Goal: Use online tool/utility: Utilize a website feature to perform a specific function

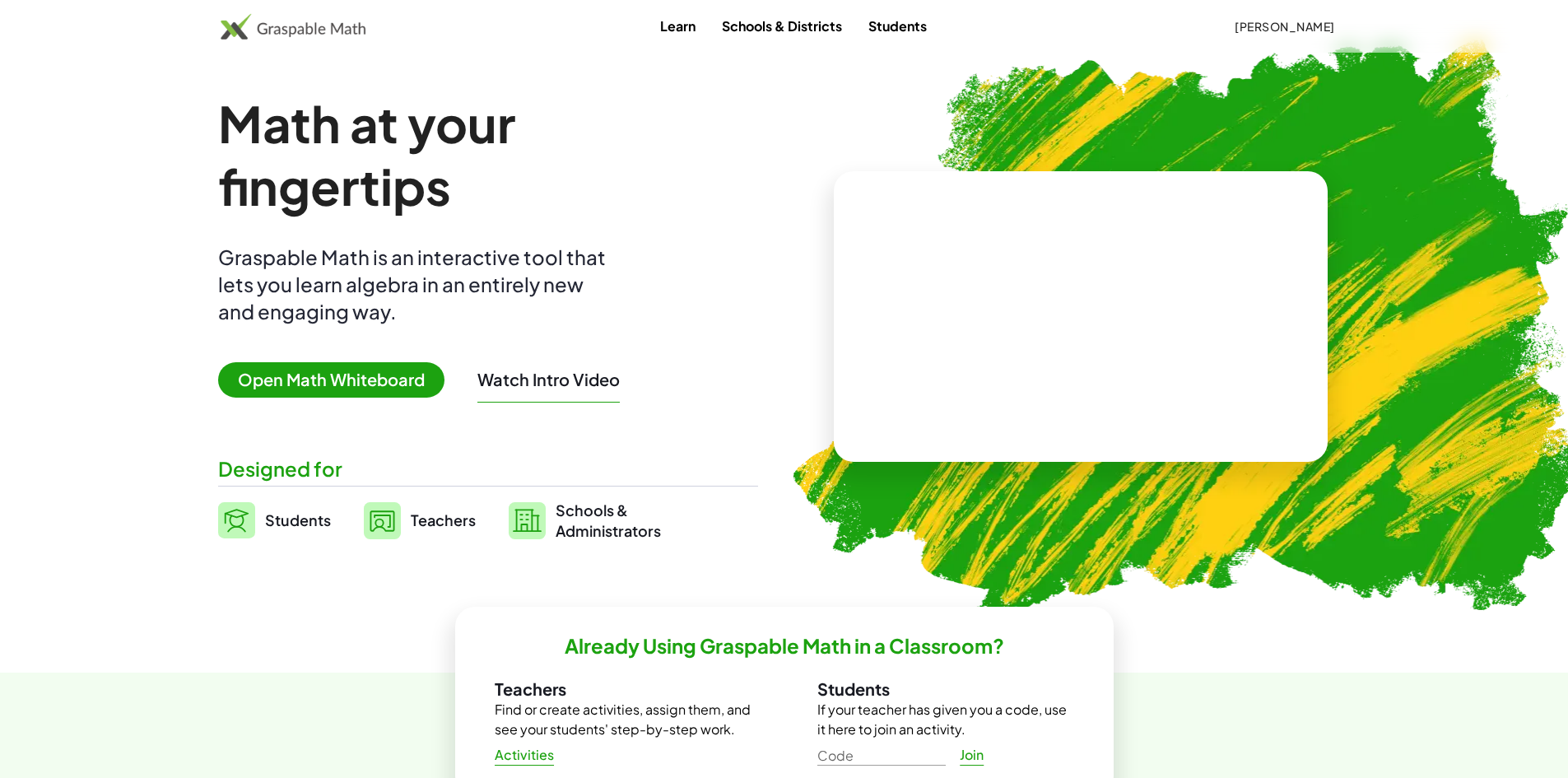
drag, startPoint x: 291, startPoint y: 384, endPoint x: 314, endPoint y: 397, distance: 26.4
click at [292, 384] on span "Open Math Whiteboard" at bounding box center [331, 379] width 226 height 35
click at [313, 384] on span "Open Math Whiteboard" at bounding box center [331, 379] width 226 height 35
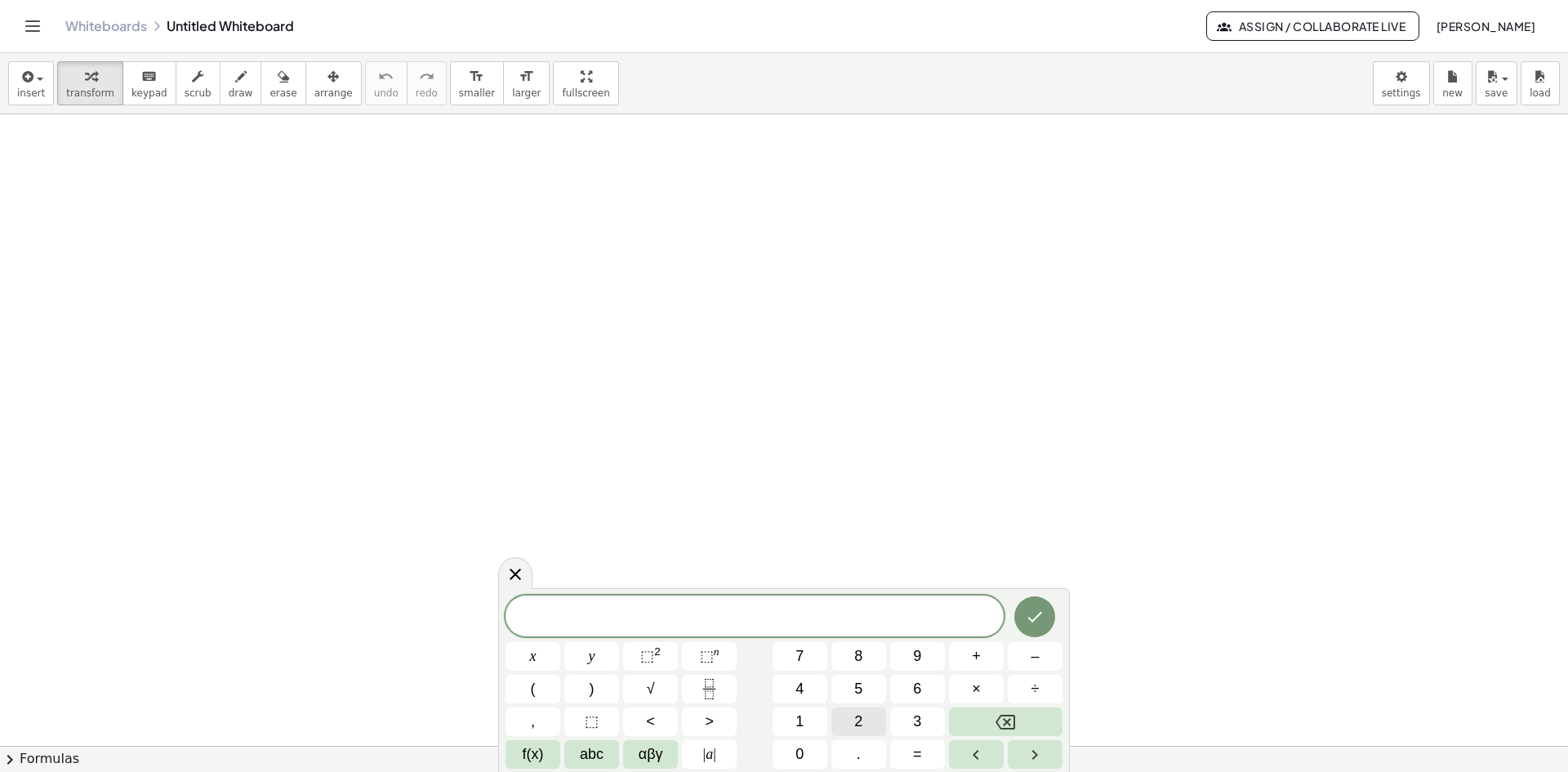
click at [864, 717] on button "2" at bounding box center [858, 722] width 55 height 29
click at [540, 654] on button "x" at bounding box center [533, 657] width 55 height 29
click at [984, 658] on button "+" at bounding box center [976, 657] width 55 height 29
click at [807, 720] on button "1" at bounding box center [800, 722] width 55 height 29
click at [937, 757] on button "=" at bounding box center [917, 754] width 55 height 29
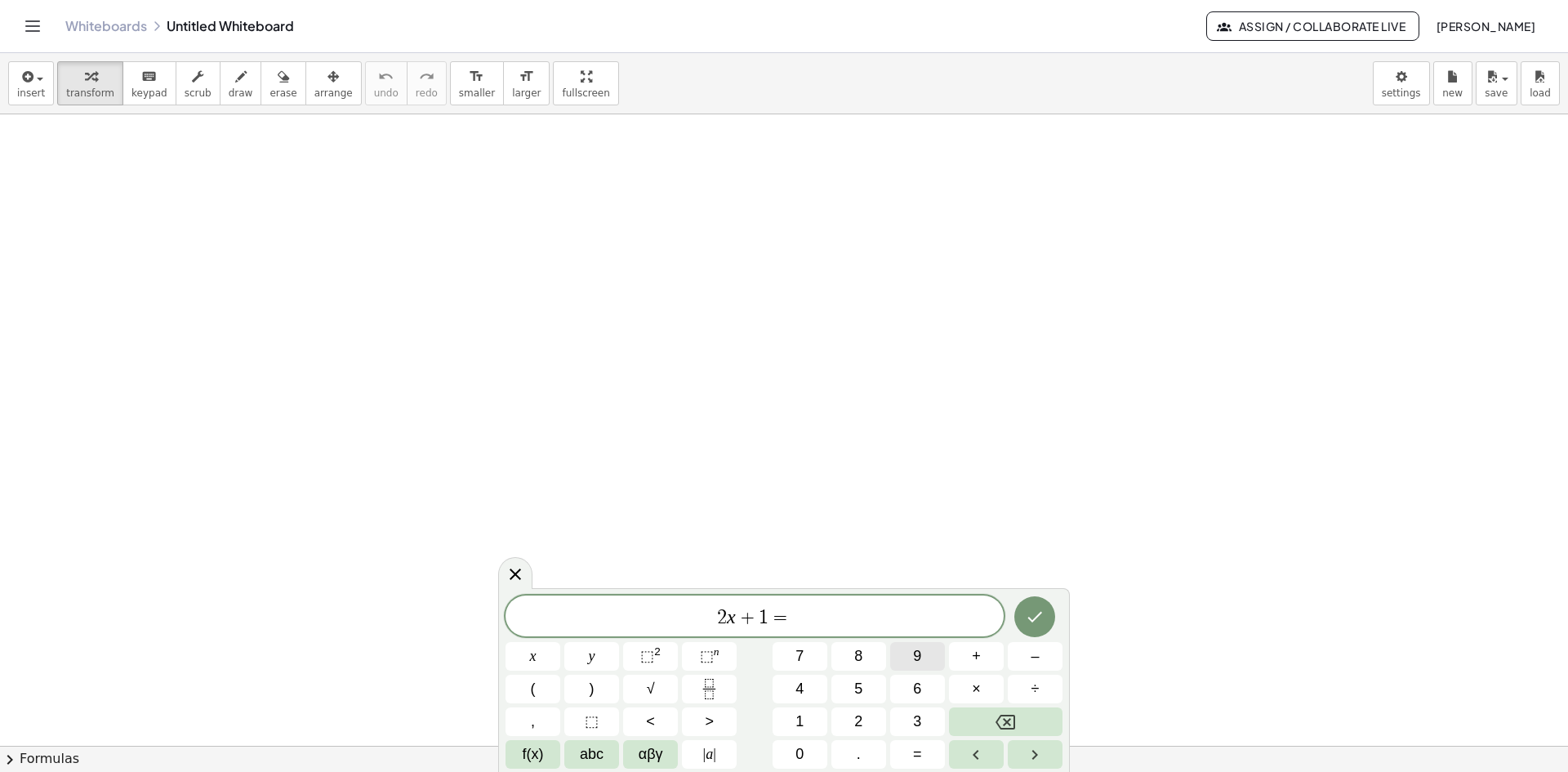
click at [892, 653] on button "9" at bounding box center [917, 657] width 55 height 29
click at [1031, 630] on button "Done" at bounding box center [1034, 617] width 41 height 41
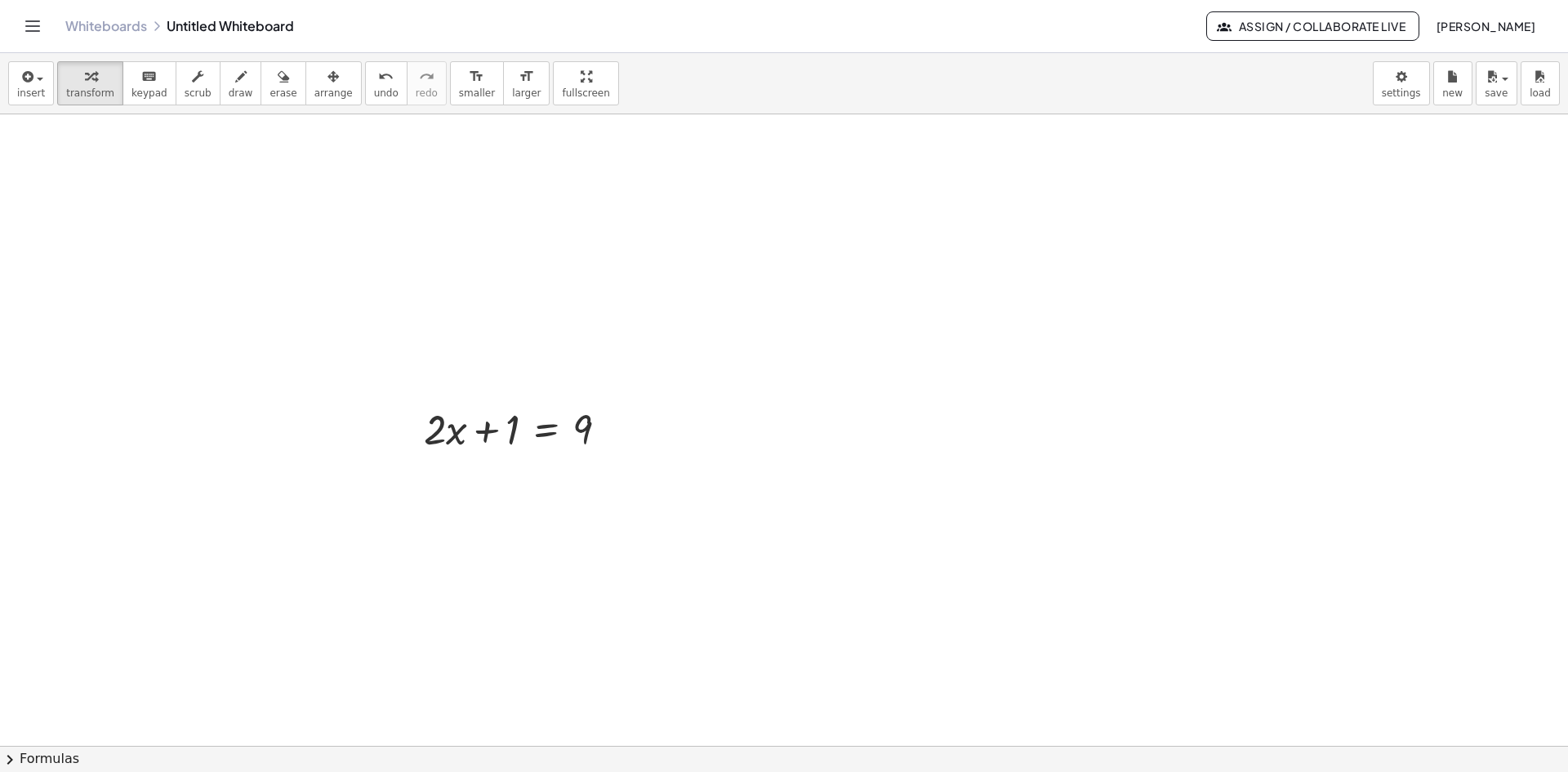
scroll to position [327, 0]
click at [576, 427] on div at bounding box center [523, 437] width 213 height 56
click at [314, 94] on span "arrange" at bounding box center [333, 92] width 38 height 11
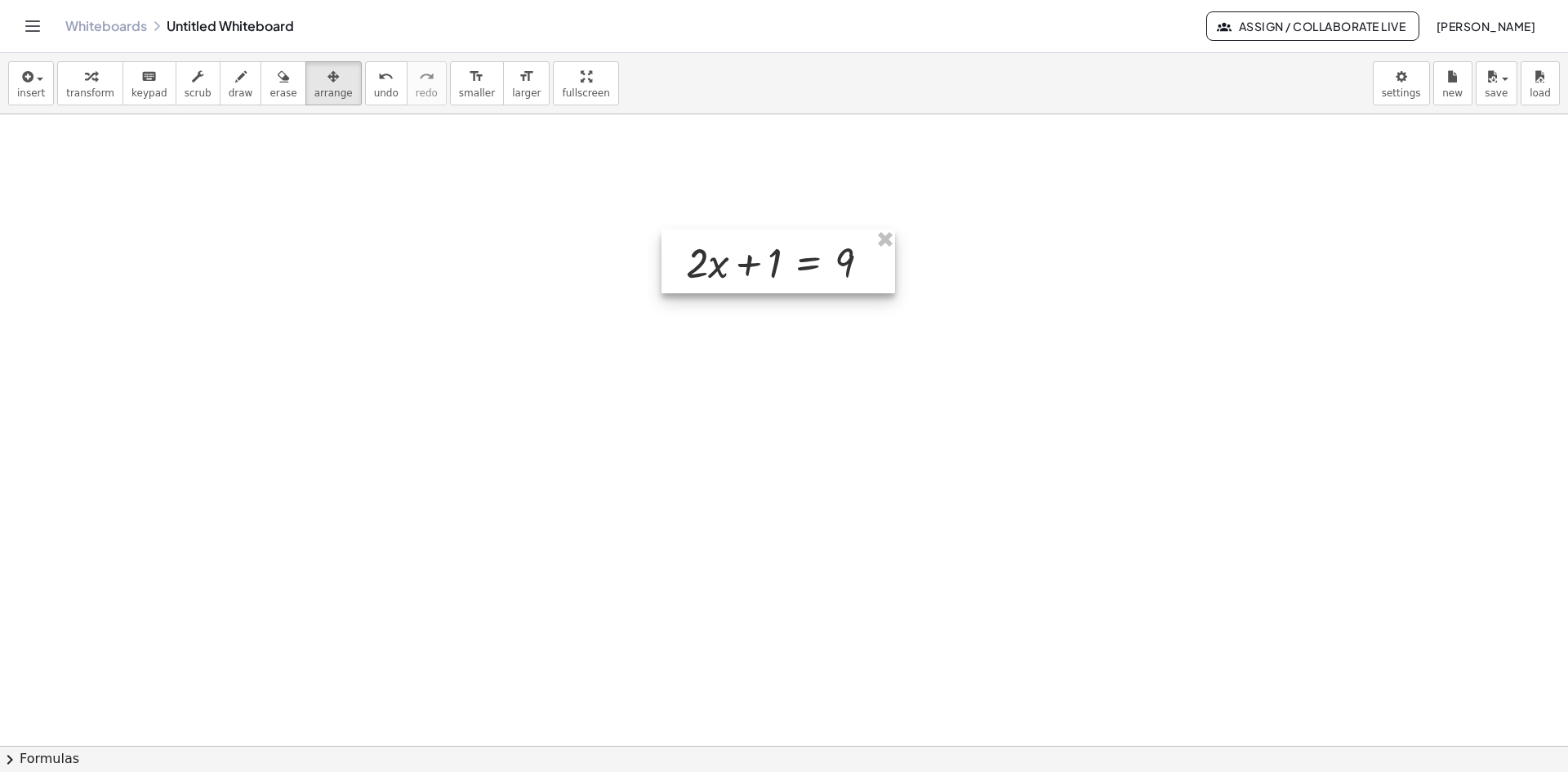
drag, startPoint x: 572, startPoint y: 435, endPoint x: 842, endPoint y: 260, distance: 321.8
click at [842, 260] on div at bounding box center [778, 261] width 234 height 64
click at [843, 404] on div at bounding box center [784, 471] width 1568 height 1369
click at [99, 63] on button "transform" at bounding box center [90, 83] width 66 height 44
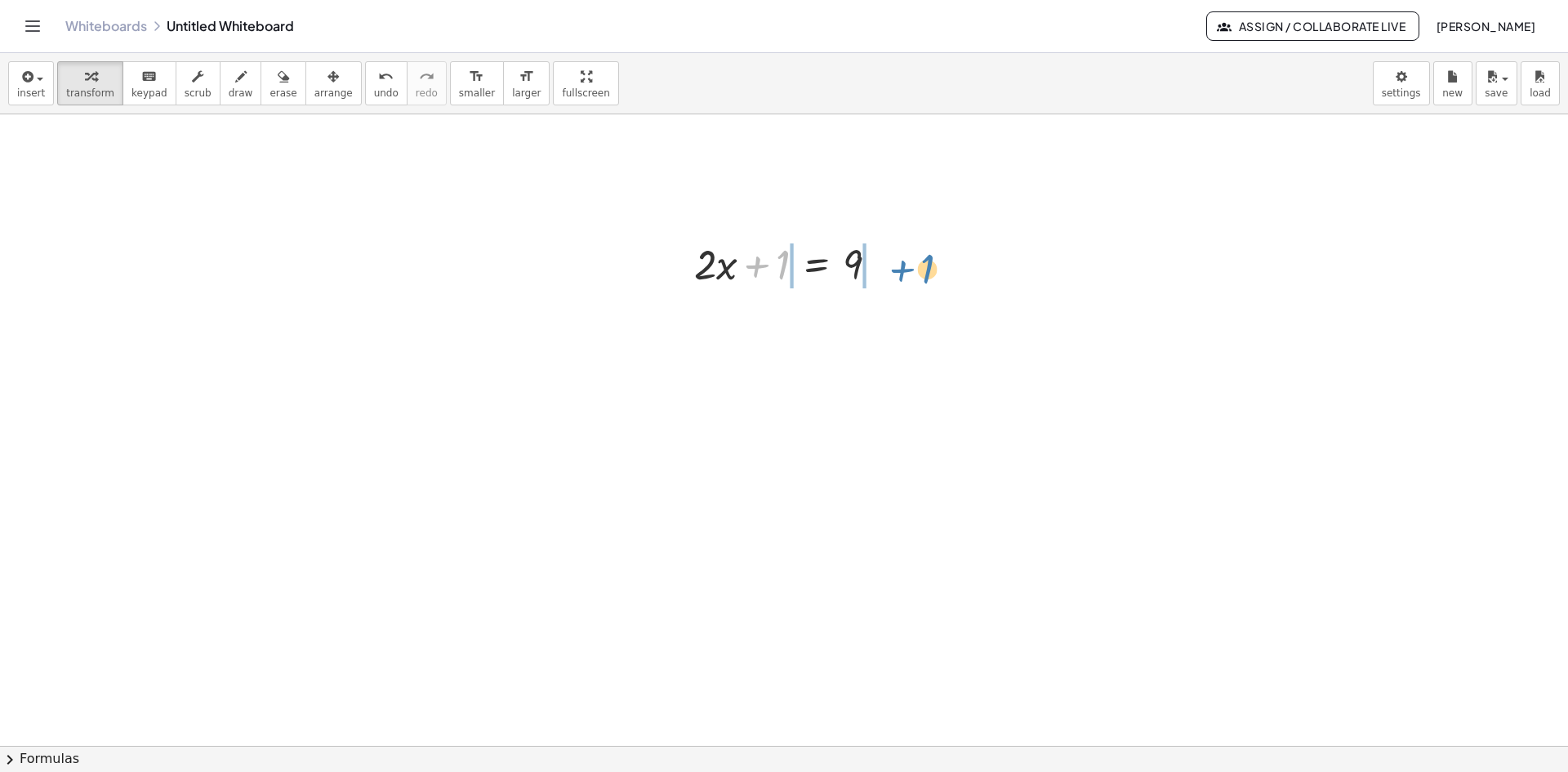
drag, startPoint x: 781, startPoint y: 258, endPoint x: 927, endPoint y: 257, distance: 146.0
click at [878, 322] on div at bounding box center [792, 319] width 318 height 56
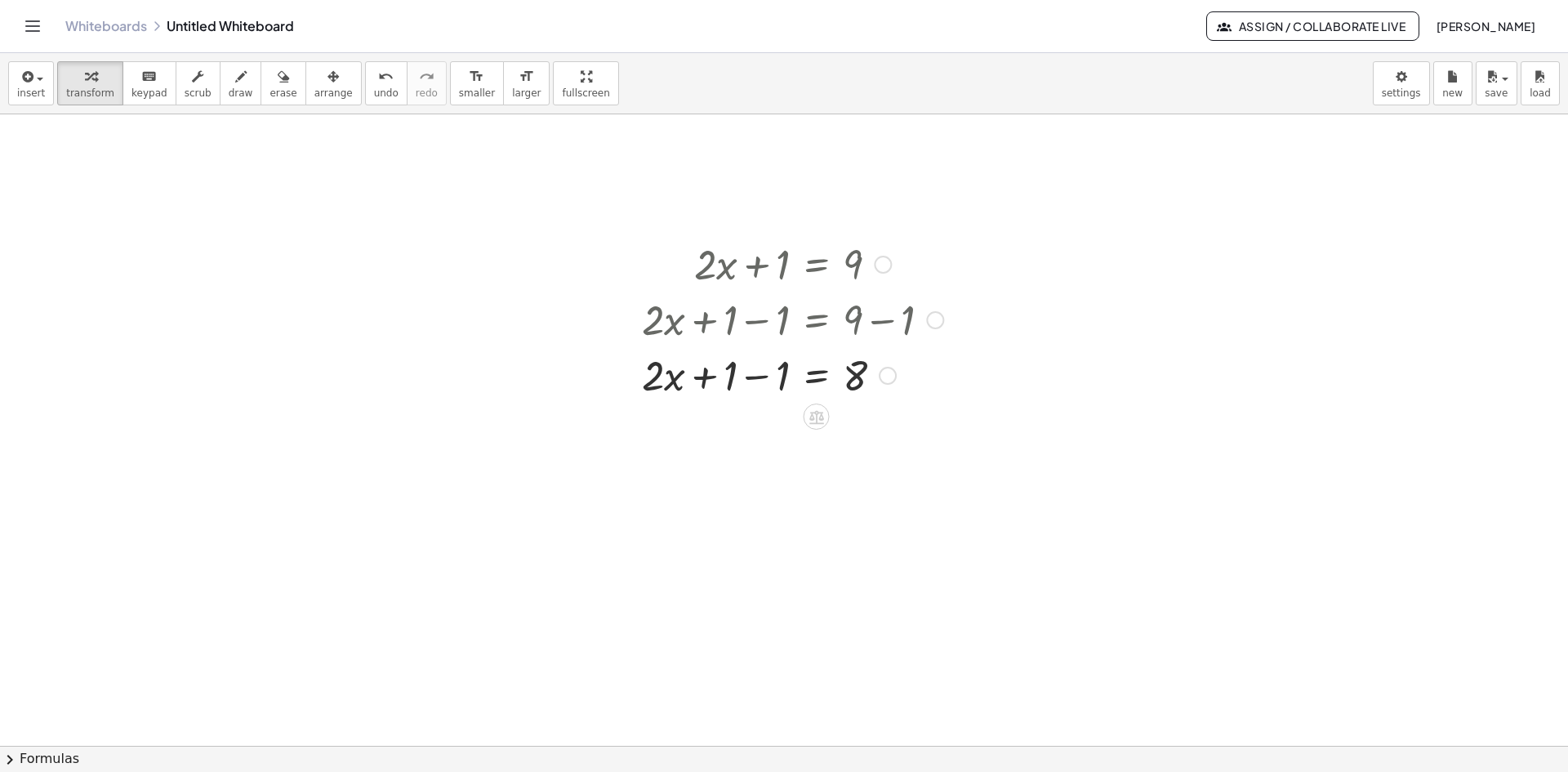
click at [756, 377] on div at bounding box center [792, 375] width 318 height 56
drag, startPoint x: 753, startPoint y: 380, endPoint x: 791, endPoint y: 395, distance: 40.9
drag, startPoint x: 756, startPoint y: 389, endPoint x: 853, endPoint y: 418, distance: 101.2
click at [853, 418] on div "+ · 2 · x + 1 = 9 + · 2 · x + 1 − 1 = + 9 − 1 + · 2 · x + 1 − 1 = 8 + · 2 · x +…" at bounding box center [784, 471] width 1568 height 1369
click at [859, 426] on div at bounding box center [792, 442] width 318 height 81
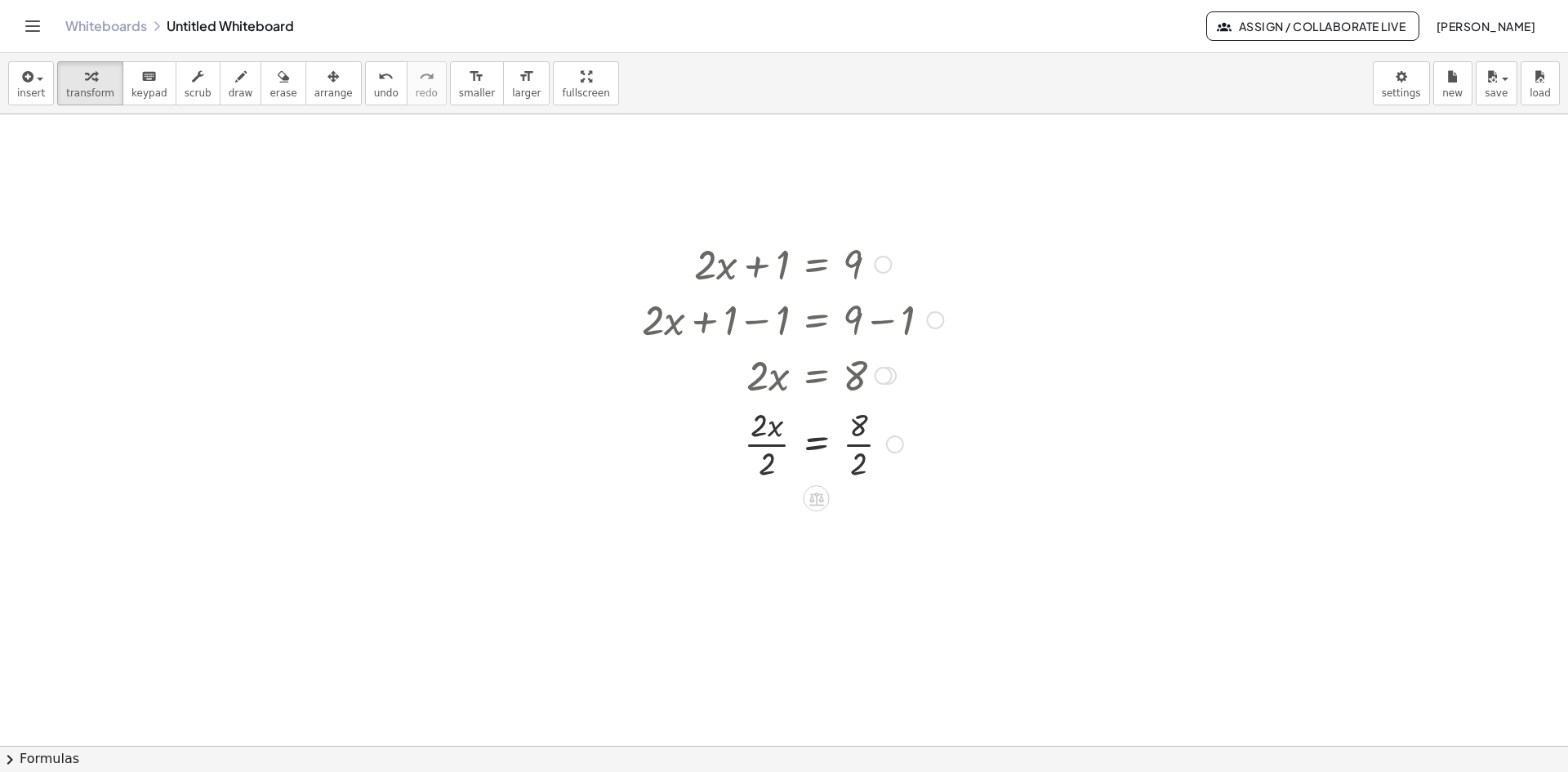
click at [854, 461] on div at bounding box center [792, 442] width 318 height 81
click at [761, 515] on div at bounding box center [792, 525] width 318 height 81
click at [766, 553] on div at bounding box center [792, 525] width 318 height 81
click at [804, 497] on div "+ · 2 · x + 1 = 9 + · 2 · x + 1 − 1 = + 9 − 1 + · 2 · x + 1 − 1 = 8 + · 2 · x +…" at bounding box center [786, 393] width 338 height 325
click at [828, 536] on div at bounding box center [792, 525] width 318 height 54
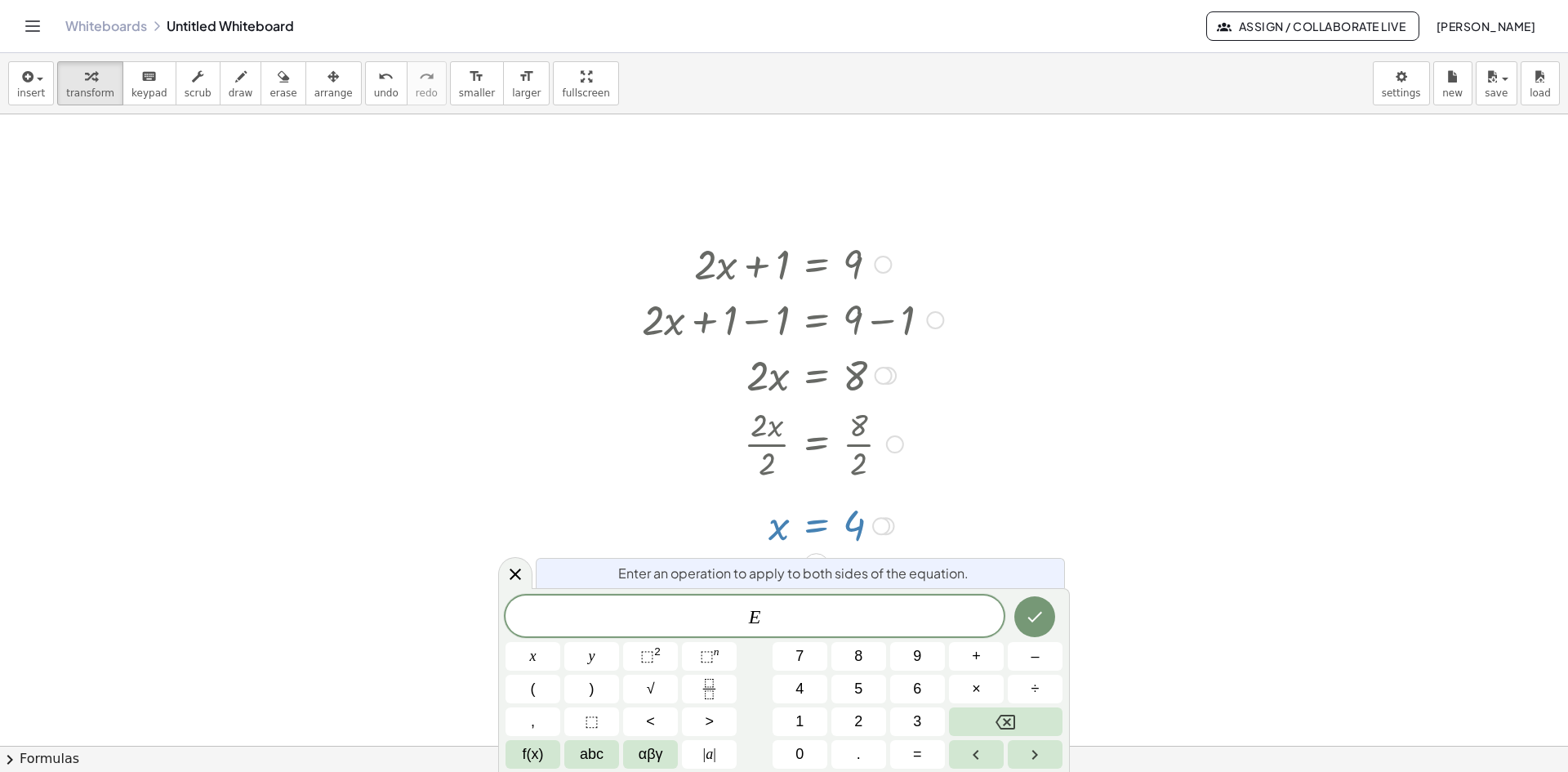
click at [876, 508] on div at bounding box center [792, 525] width 318 height 54
click at [885, 527] on div at bounding box center [880, 525] width 18 height 18
click at [875, 491] on div "+ · 2 · x + 1 = 9 + · 2 · x + 1 − 1 = + 9 − 1 + · 2 · x + 1 − 1 = 8 + · 2 · x +…" at bounding box center [786, 393] width 338 height 325
click at [525, 569] on div at bounding box center [515, 573] width 34 height 32
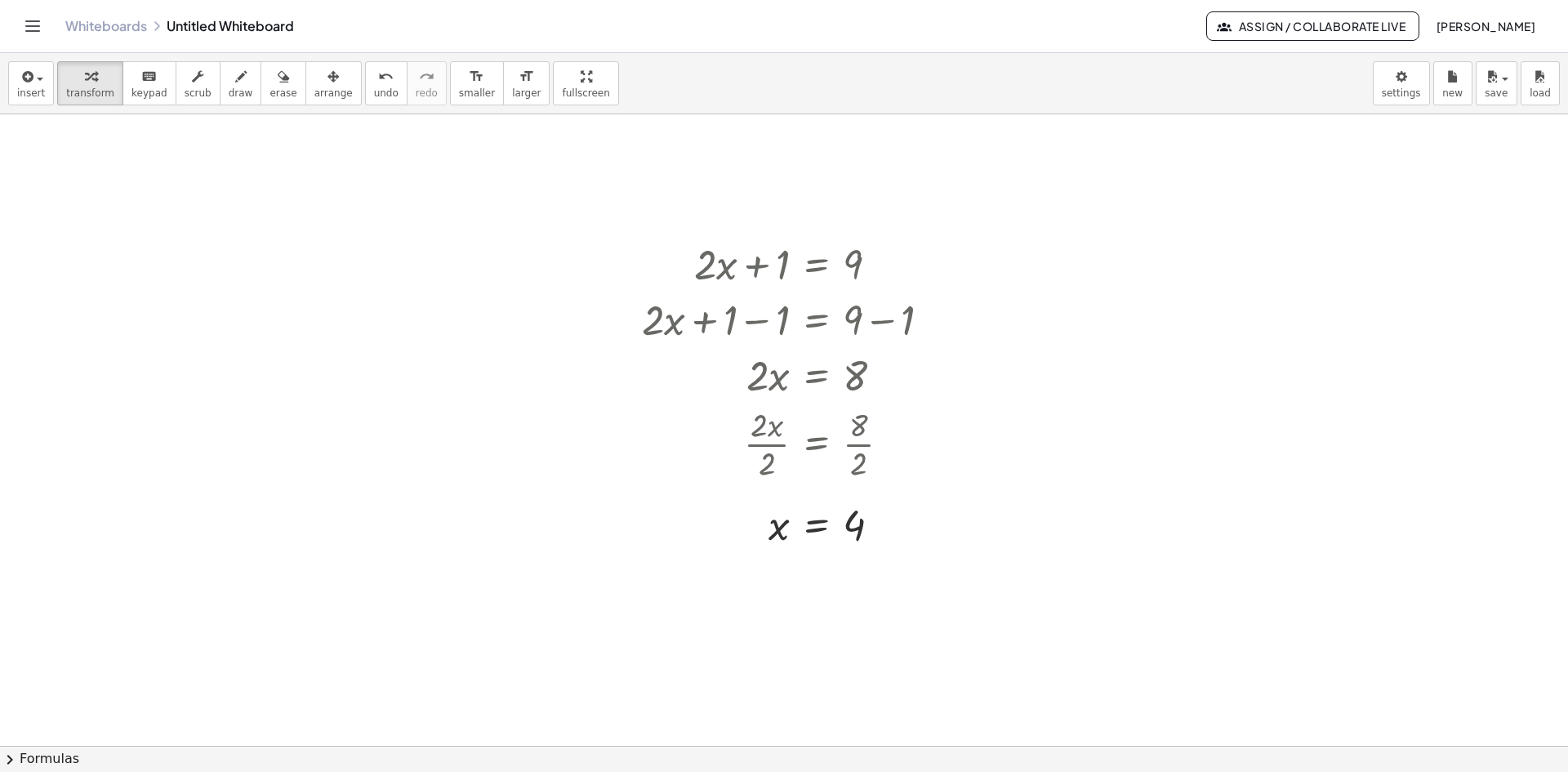
drag, startPoint x: 607, startPoint y: 509, endPoint x: 959, endPoint y: 612, distance: 366.8
click at [959, 612] on div at bounding box center [784, 471] width 1568 height 1369
drag, startPoint x: 806, startPoint y: 532, endPoint x: 785, endPoint y: 524, distance: 22.5
click at [785, 524] on div at bounding box center [792, 525] width 318 height 54
click at [782, 532] on div at bounding box center [792, 525] width 318 height 54
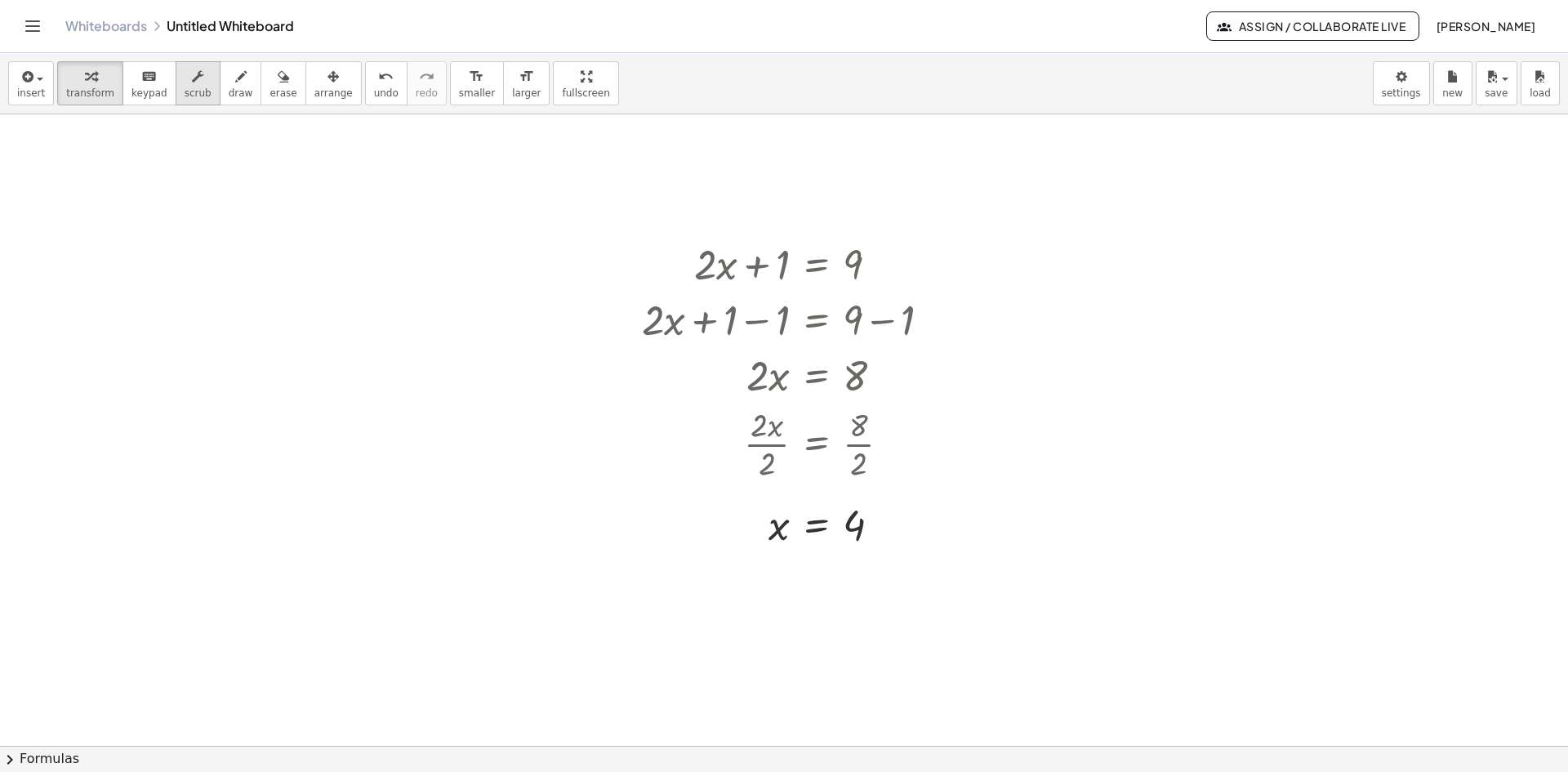
click at [188, 77] on div "button" at bounding box center [198, 75] width 27 height 19
drag, startPoint x: 618, startPoint y: 325, endPoint x: 1043, endPoint y: 580, distance: 495.6
click at [1046, 583] on div at bounding box center [784, 471] width 1568 height 1369
click at [818, 542] on div at bounding box center [792, 525] width 318 height 54
click at [706, 286] on div "▼" at bounding box center [705, 288] width 11 height 14
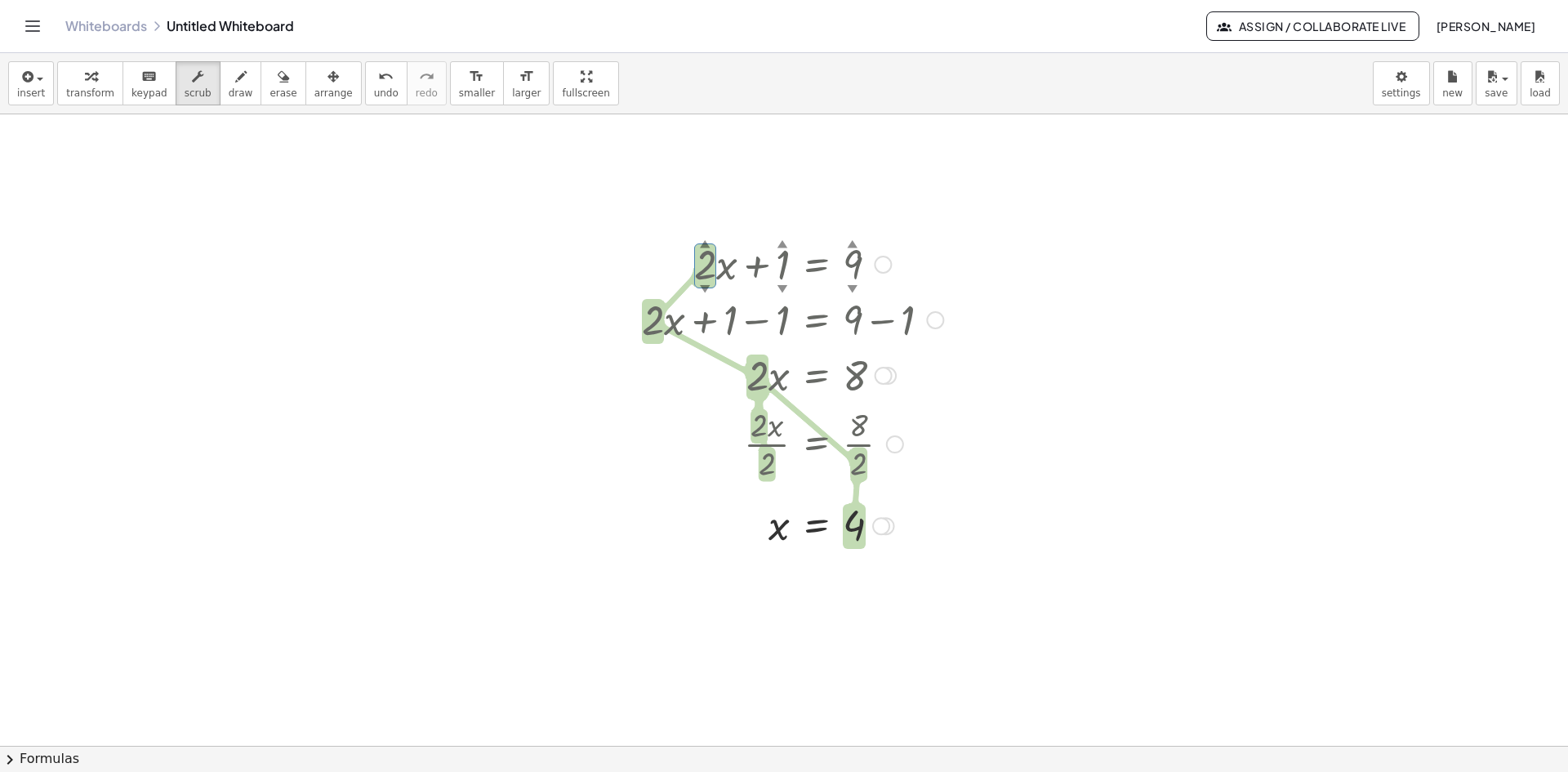
click at [706, 245] on div "▲" at bounding box center [705, 243] width 11 height 14
click at [702, 242] on div "▲" at bounding box center [705, 243] width 11 height 14
drag, startPoint x: 704, startPoint y: 242, endPoint x: 709, endPoint y: 229, distance: 13.9
click at [709, 229] on div "+ · 3 ▲ ▼ · x + 1 ▲ ▼ = 9 ▲ ▼ + · 3 · x + 1 − 1 = + 9 − 1 + · 2 · x + 1 − 1 = 8…" at bounding box center [784, 471] width 1568 height 1369
click at [706, 286] on div "▼" at bounding box center [704, 288] width 11 height 14
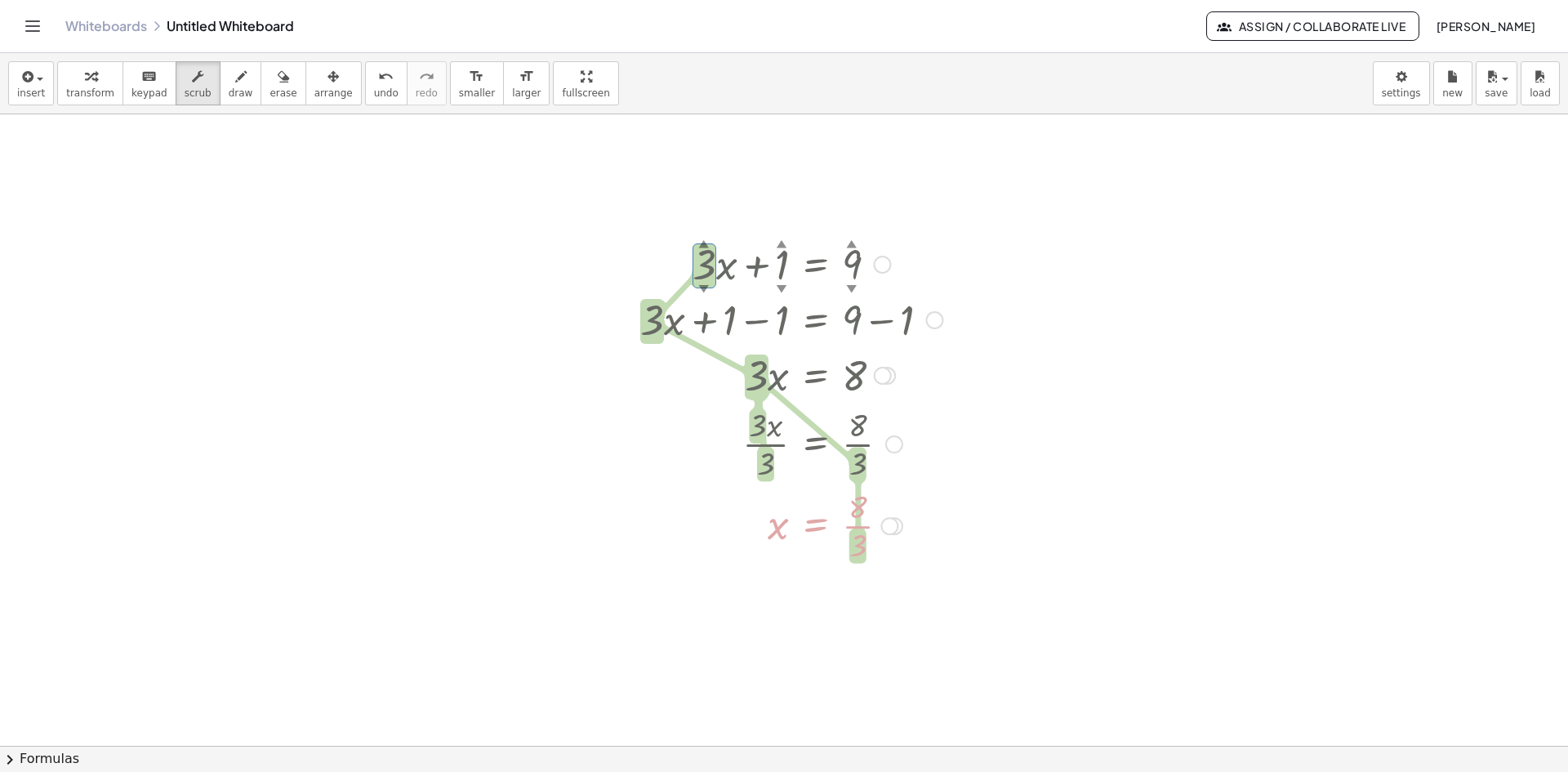
click at [705, 286] on div "▼" at bounding box center [704, 288] width 11 height 14
click at [699, 285] on div "▼" at bounding box center [704, 288] width 11 height 14
click at [699, 284] on div "▼" at bounding box center [704, 288] width 11 height 14
drag, startPoint x: 705, startPoint y: 256, endPoint x: 719, endPoint y: 214, distance: 44.3
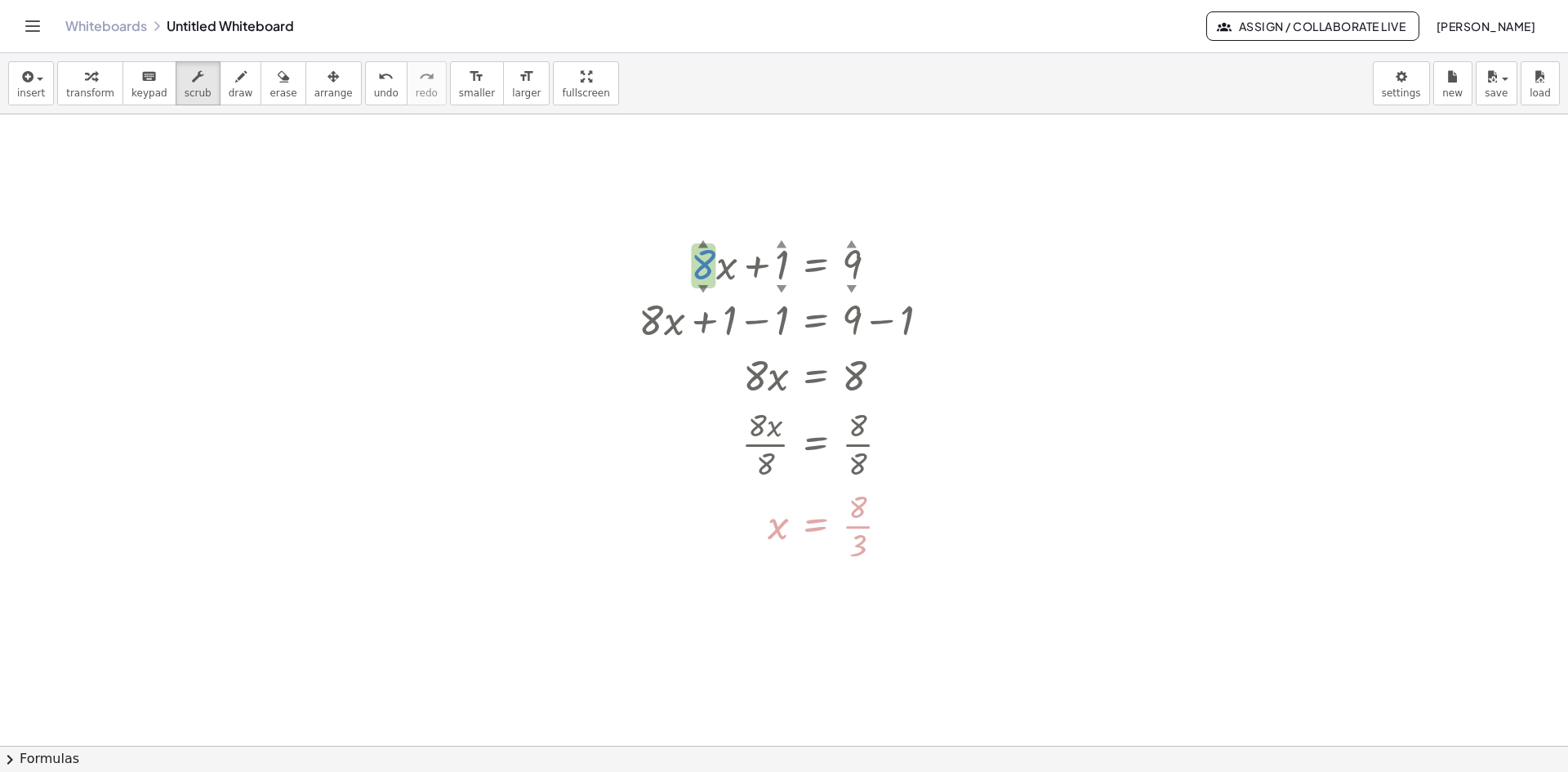
click at [719, 214] on div "+ · 8 ▲ ▼ · x + 1 ▲ ▼ = 9 ▲ ▼ + · 8 · x + 1 − 1 = + 9 − 1 + · 2 · x + 1 − 1 = 8…" at bounding box center [784, 471] width 1568 height 1369
click at [1005, 509] on div at bounding box center [784, 471] width 1568 height 1369
drag, startPoint x: 856, startPoint y: 253, endPoint x: 873, endPoint y: 199, distance: 56.6
click at [873, 199] on div "+ · 8 ▲ ▼ · x + 1 ▲ ▼ = 17 ▲ ▼ + · 8 · x + 1 − 1 = + 17 − 1 + · 2 · x + 1 − 1 =…" at bounding box center [784, 471] width 1568 height 1369
click at [968, 540] on div at bounding box center [802, 525] width 342 height 81
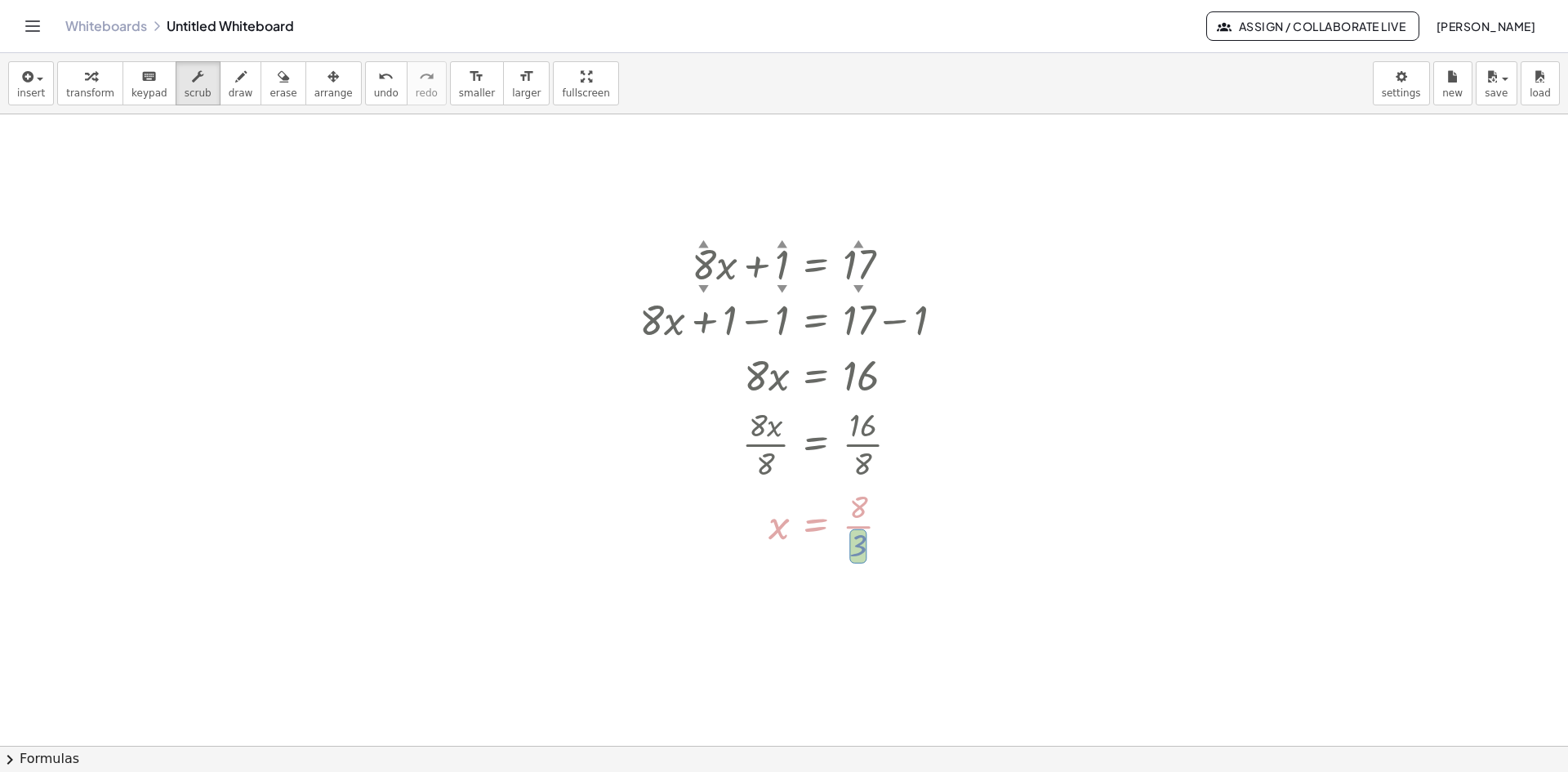
drag, startPoint x: 862, startPoint y: 548, endPoint x: 864, endPoint y: 530, distance: 18.1
click at [864, 530] on div at bounding box center [802, 525] width 342 height 81
drag, startPoint x: 847, startPoint y: 522, endPoint x: 858, endPoint y: 519, distance: 11.4
click at [849, 521] on div at bounding box center [802, 525] width 342 height 81
click at [885, 530] on div "Transform line Copy line as LaTeX Copy derivation as LaTeX Expand new lines: On" at bounding box center [889, 525] width 18 height 18
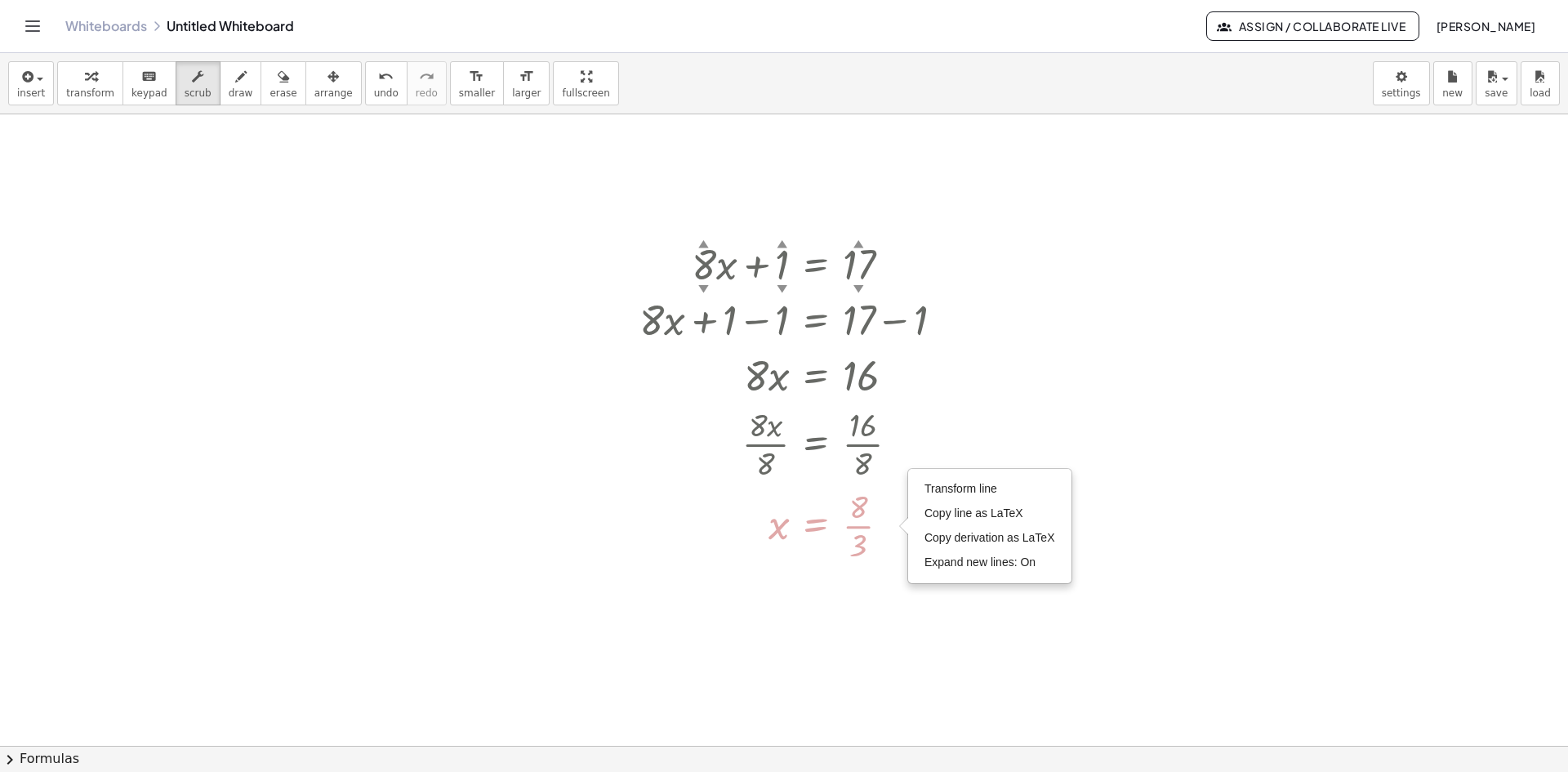
click at [839, 603] on div at bounding box center [784, 471] width 1568 height 1369
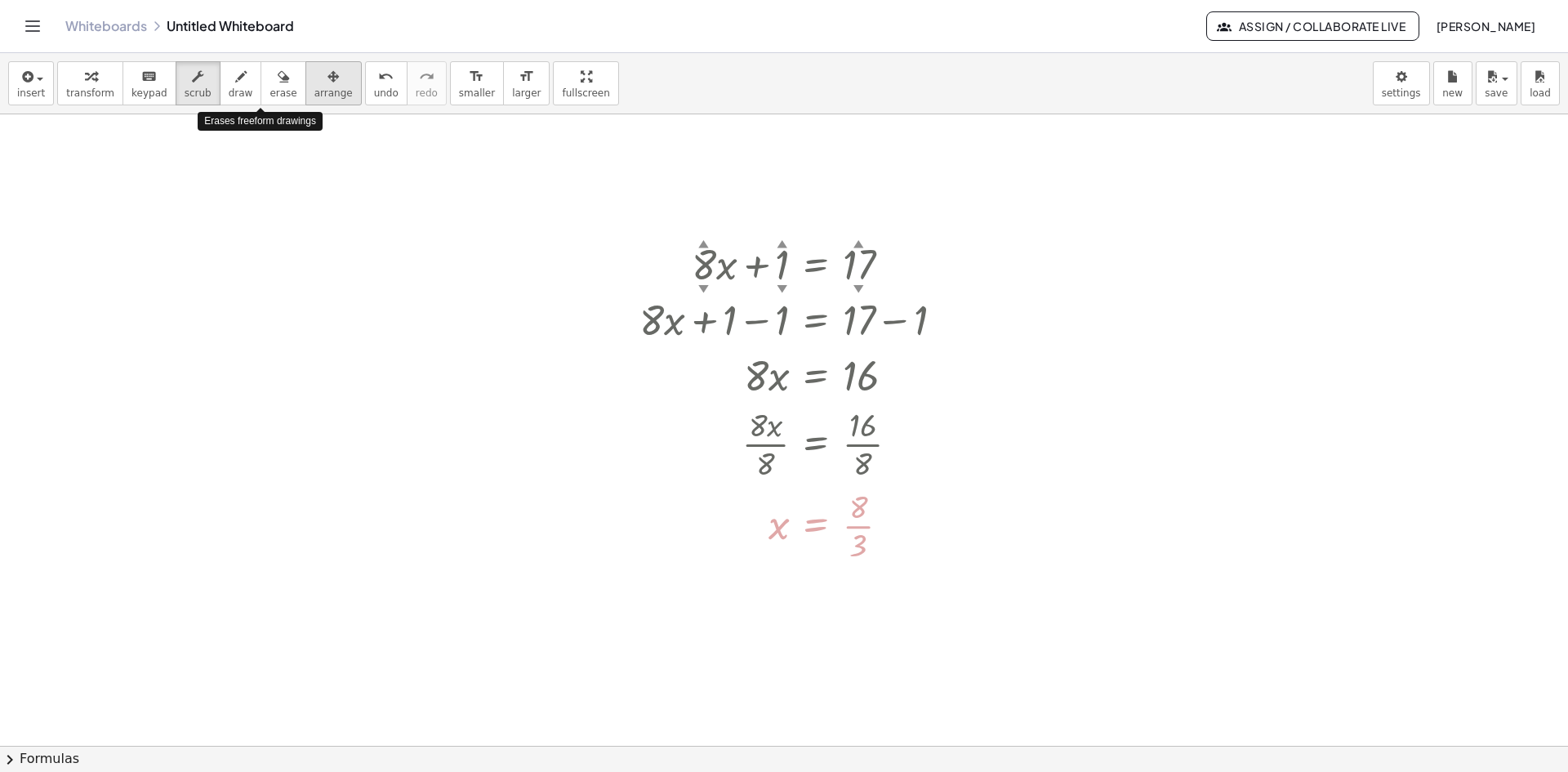
drag, startPoint x: 277, startPoint y: 82, endPoint x: 301, endPoint y: 97, distance: 28.3
click at [278, 82] on button "erase" at bounding box center [282, 83] width 45 height 44
drag, startPoint x: 235, startPoint y: 81, endPoint x: 247, endPoint y: 83, distance: 12.2
click at [235, 82] on button "draw" at bounding box center [241, 83] width 42 height 44
click at [269, 80] on div "button" at bounding box center [283, 75] width 27 height 19
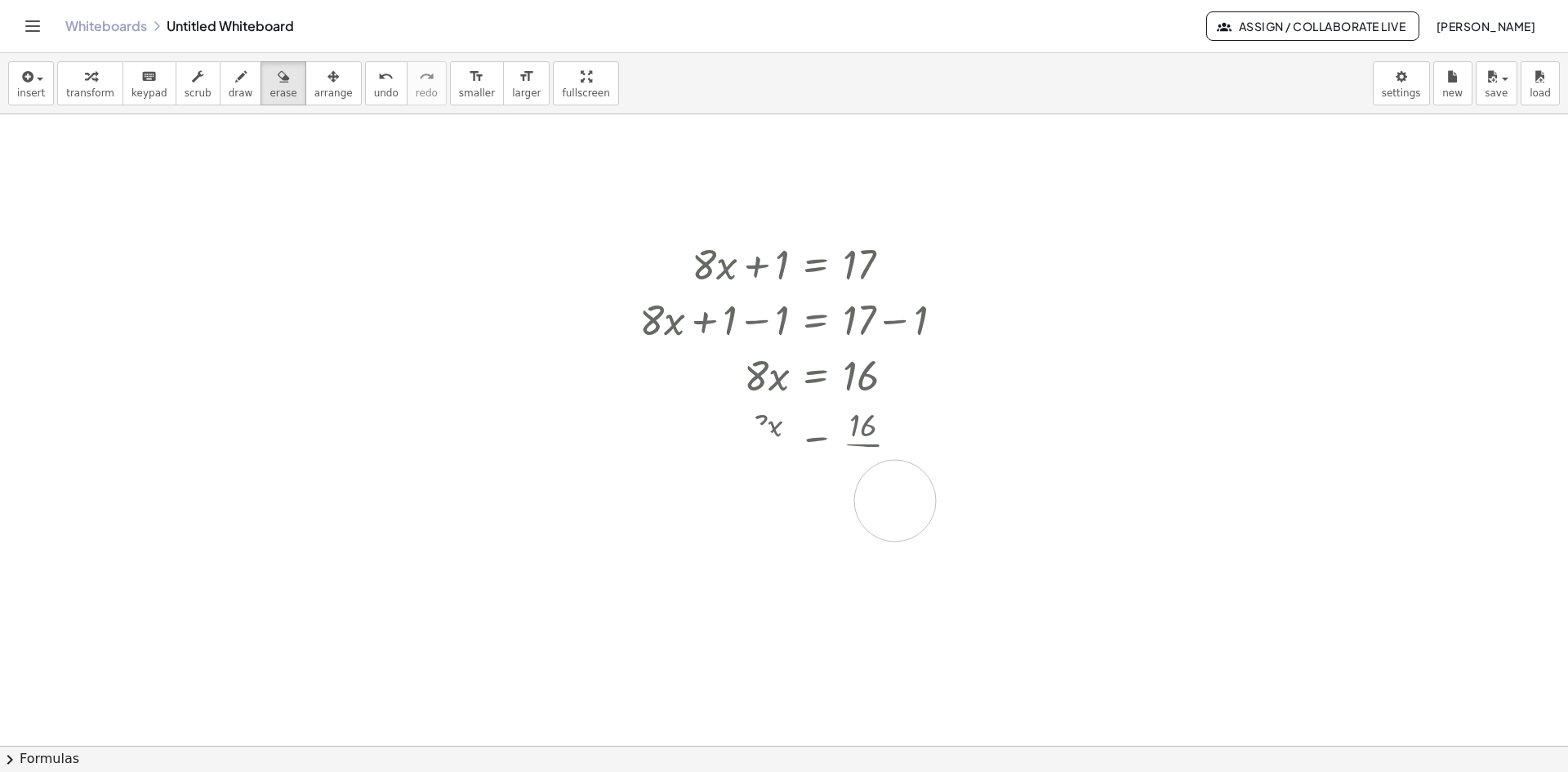
drag, startPoint x: 711, startPoint y: 439, endPoint x: 938, endPoint y: 523, distance: 242.0
click at [934, 519] on div at bounding box center [784, 471] width 1568 height 1369
click at [314, 89] on span "arrange" at bounding box center [333, 92] width 38 height 11
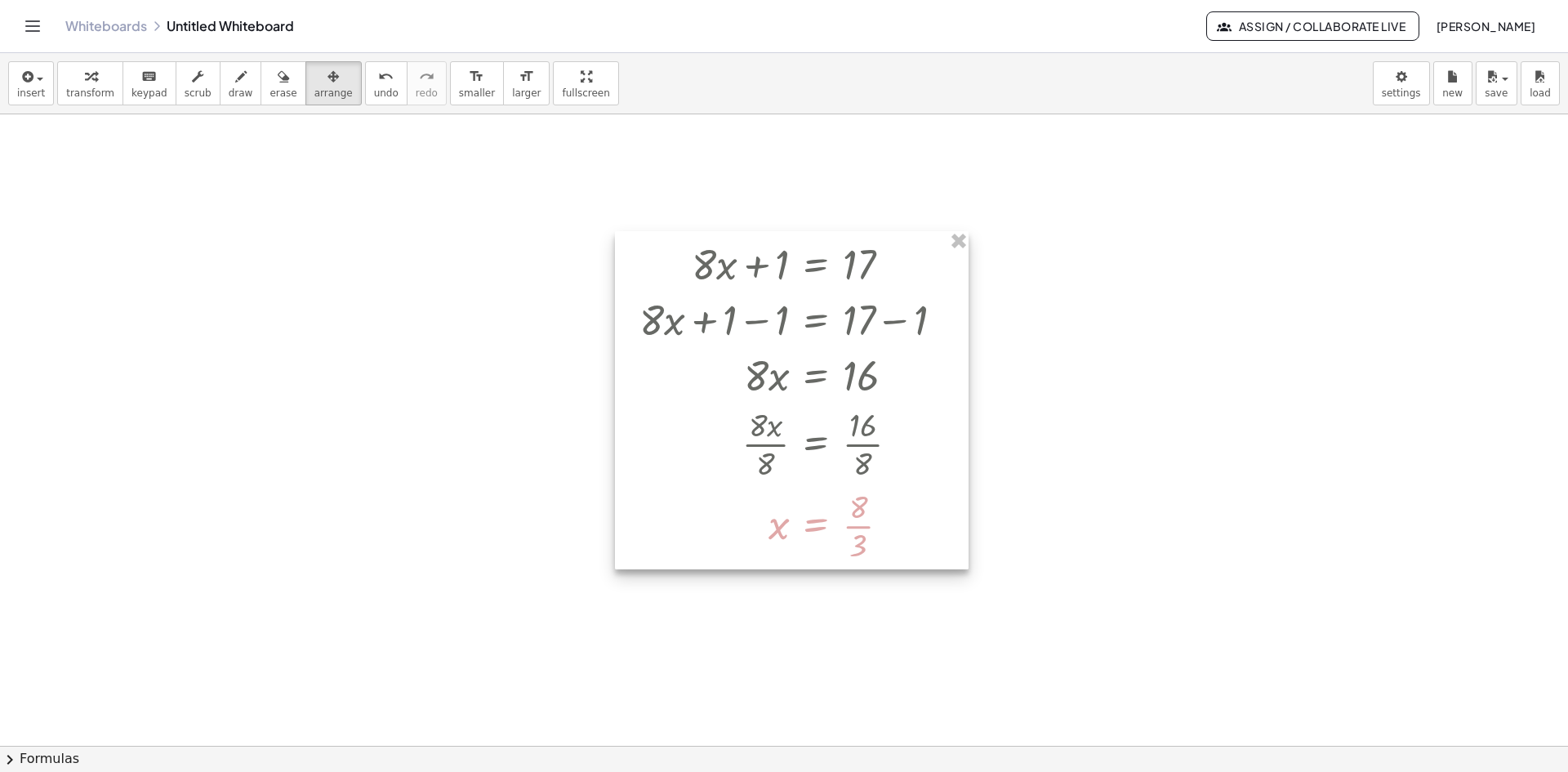
click at [845, 495] on div at bounding box center [791, 400] width 353 height 338
click at [865, 526] on div at bounding box center [791, 400] width 353 height 338
click at [856, 526] on div at bounding box center [791, 400] width 353 height 338
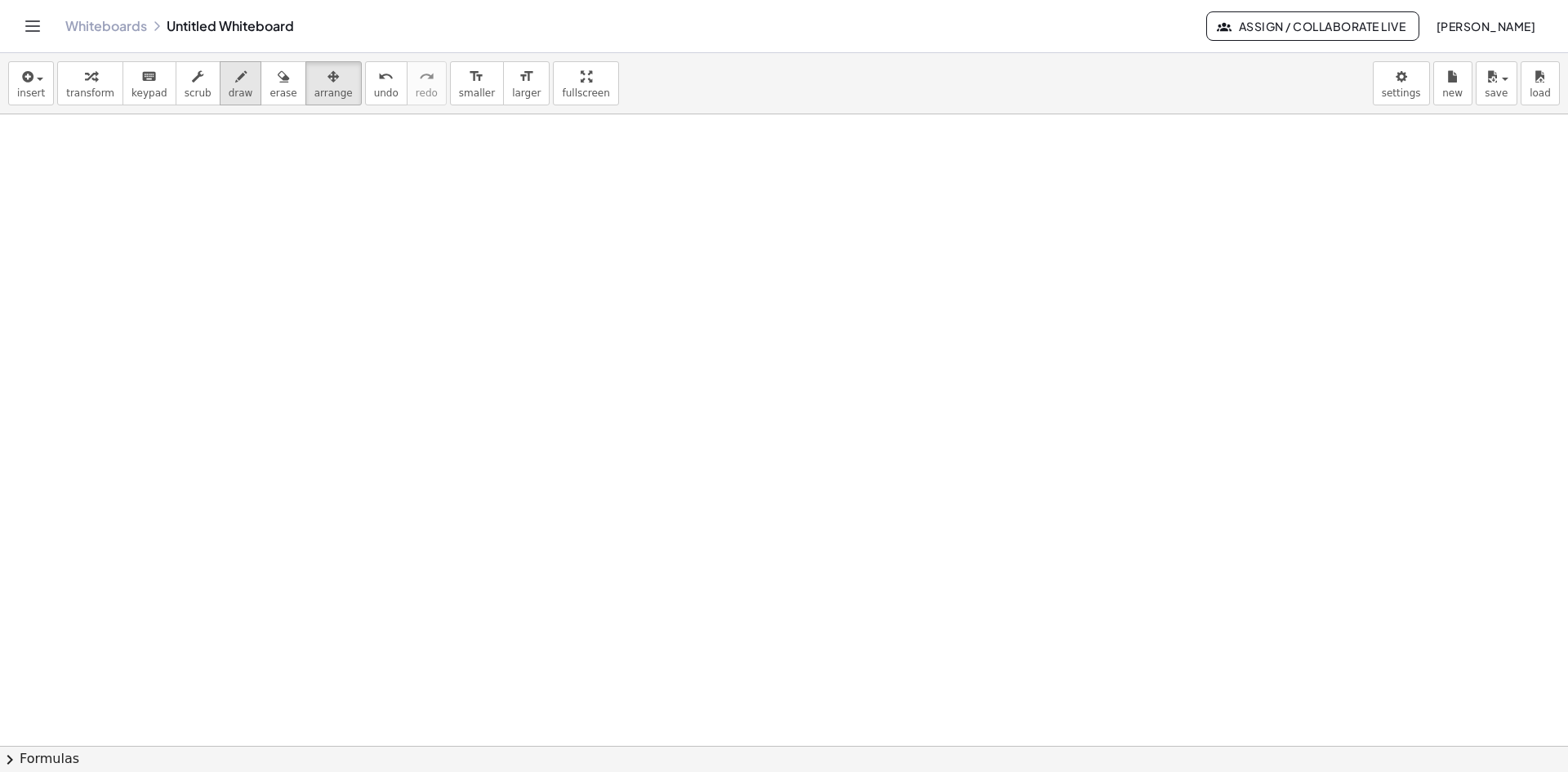
click at [230, 79] on div "button" at bounding box center [241, 75] width 25 height 19
click at [219, 310] on div at bounding box center [784, 471] width 1568 height 1369
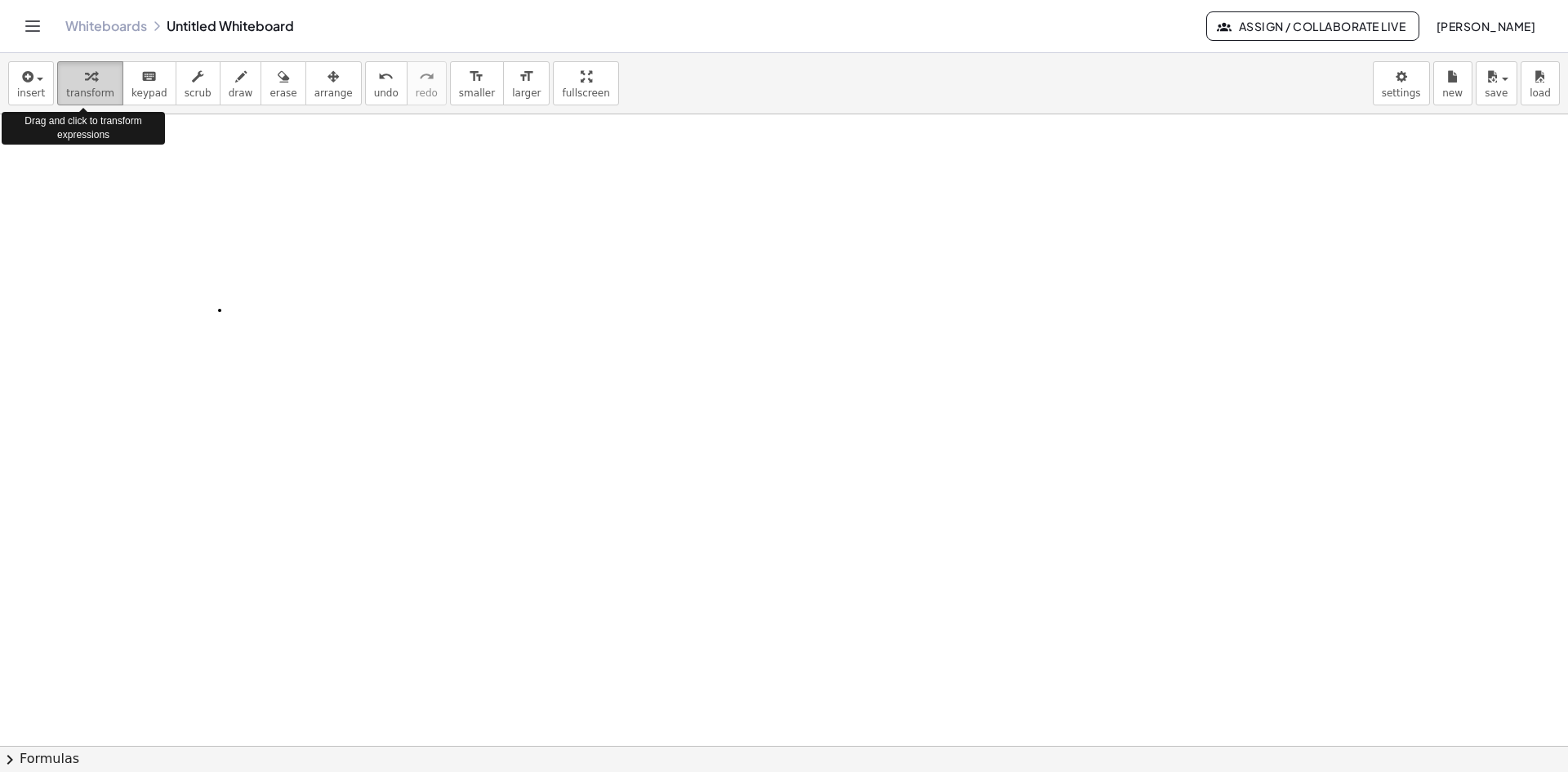
click at [97, 93] on span "transform" at bounding box center [90, 92] width 48 height 11
click at [886, 701] on div at bounding box center [784, 471] width 1568 height 1369
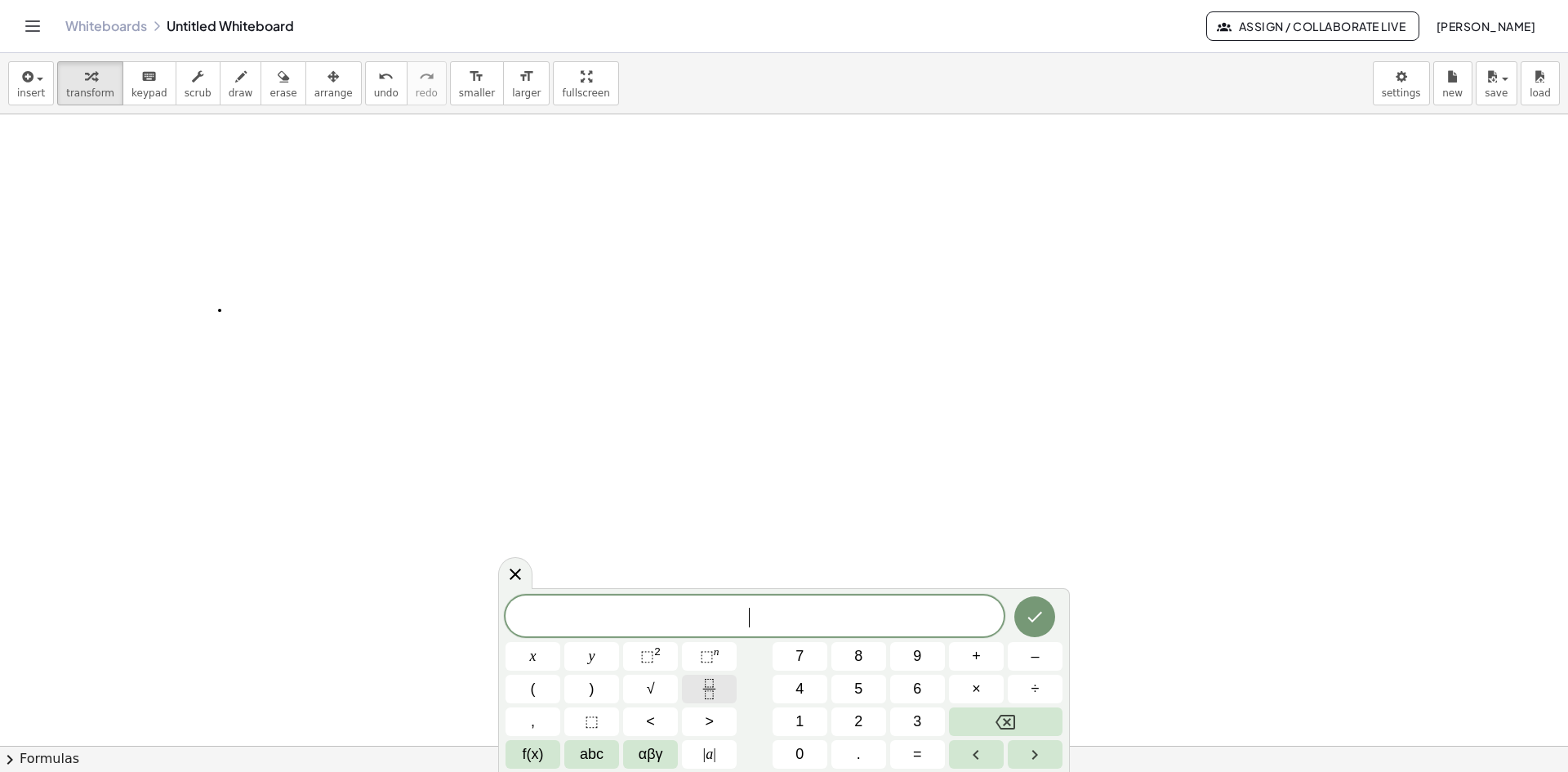
click at [731, 677] on button "Fraction" at bounding box center [709, 689] width 55 height 29
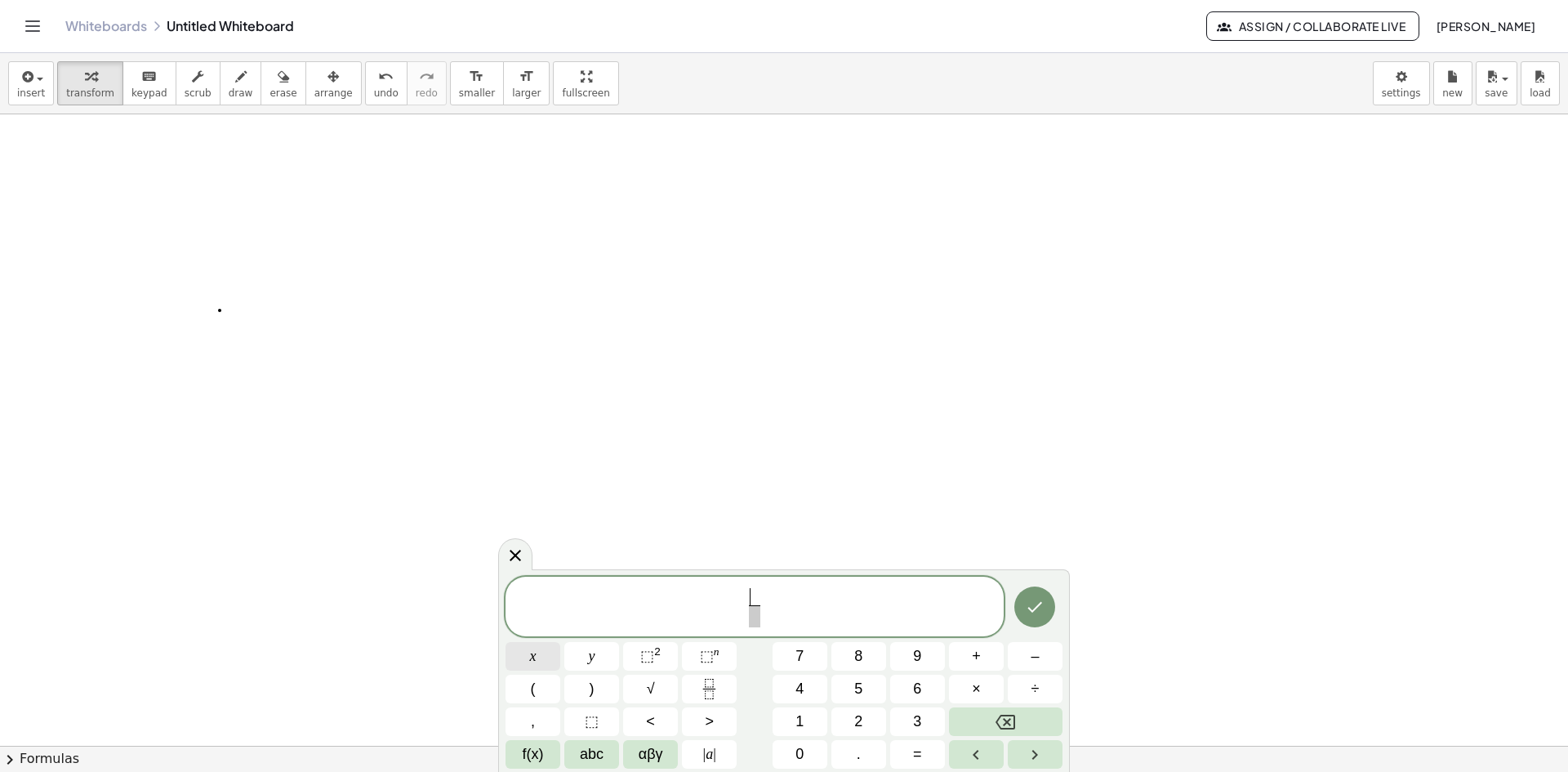
click at [531, 659] on span "x" at bounding box center [534, 656] width 7 height 22
click at [759, 621] on span "​" at bounding box center [754, 616] width 11 height 22
click at [873, 730] on button "2" at bounding box center [858, 722] width 55 height 29
click at [803, 612] on span "x 2 ​ ​" at bounding box center [755, 608] width 498 height 43
click at [933, 758] on button "=" at bounding box center [917, 754] width 55 height 29
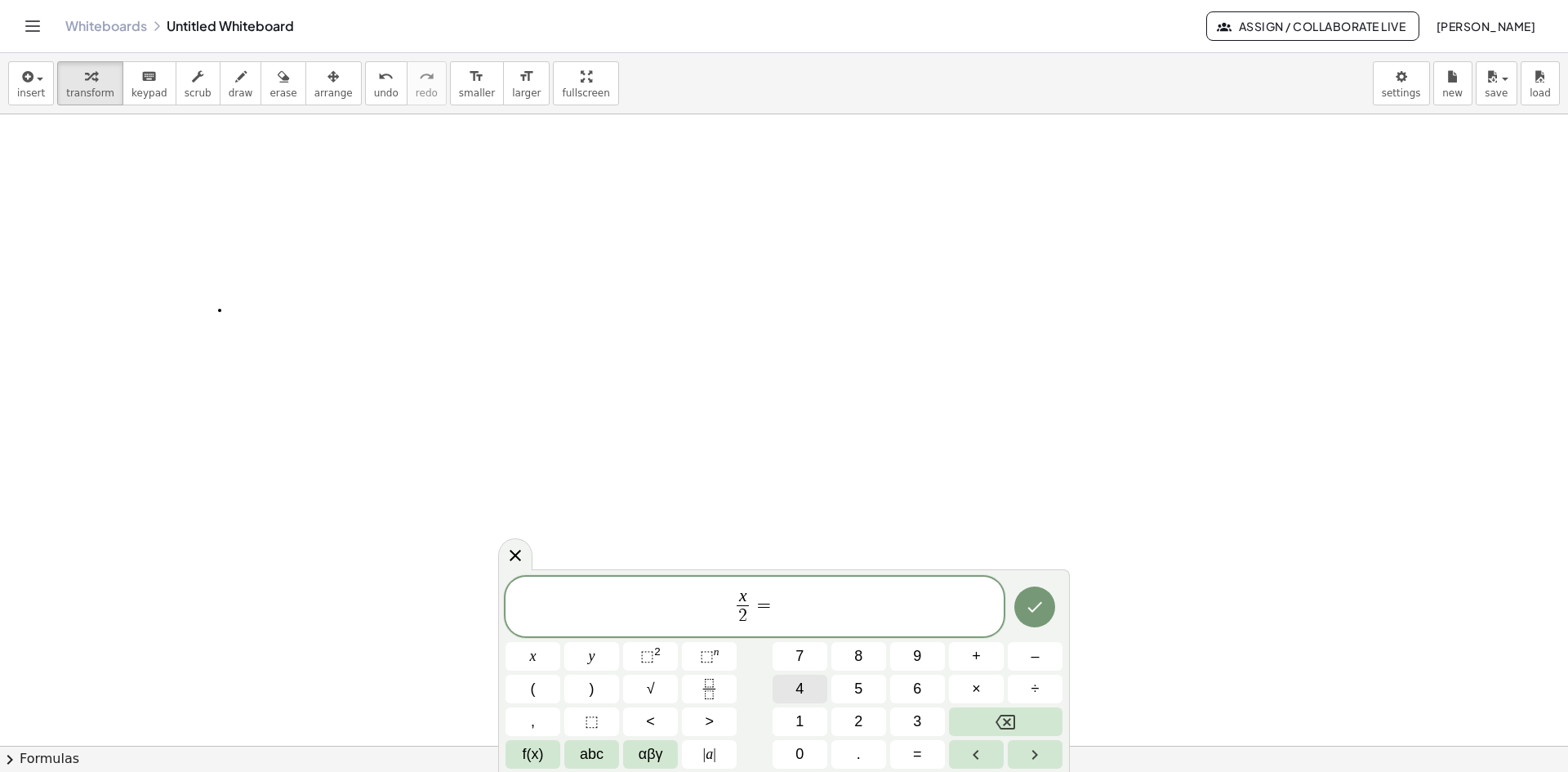
click at [821, 697] on button "4" at bounding box center [800, 689] width 55 height 29
click at [1039, 605] on icon "Done" at bounding box center [1034, 607] width 14 height 11
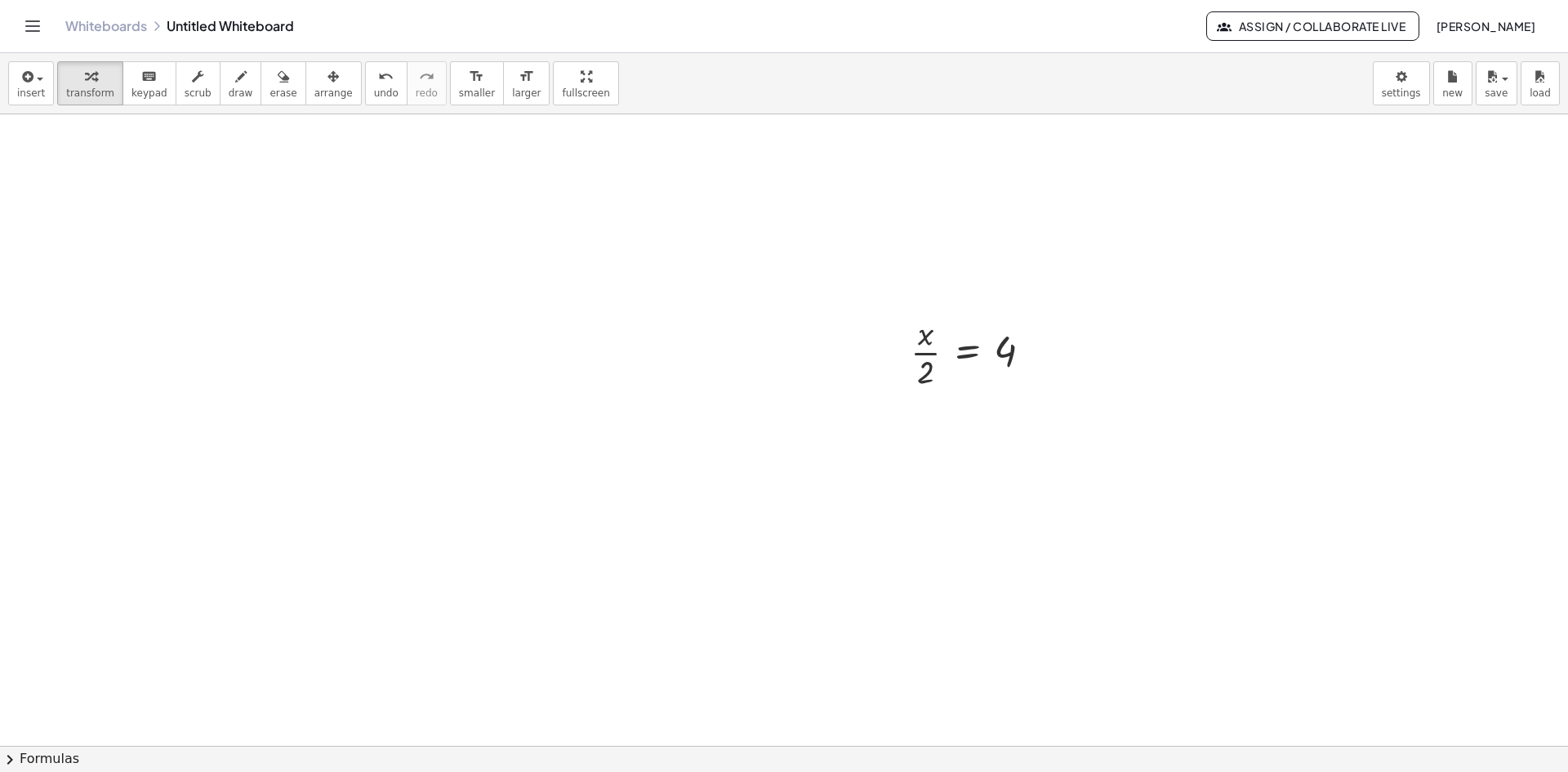
scroll to position [737, 0]
drag, startPoint x: 928, startPoint y: 350, endPoint x: 1034, endPoint y: 330, distance: 107.9
click at [1034, 330] on div at bounding box center [977, 335] width 150 height 81
click at [1027, 333] on div at bounding box center [977, 335] width 214 height 81
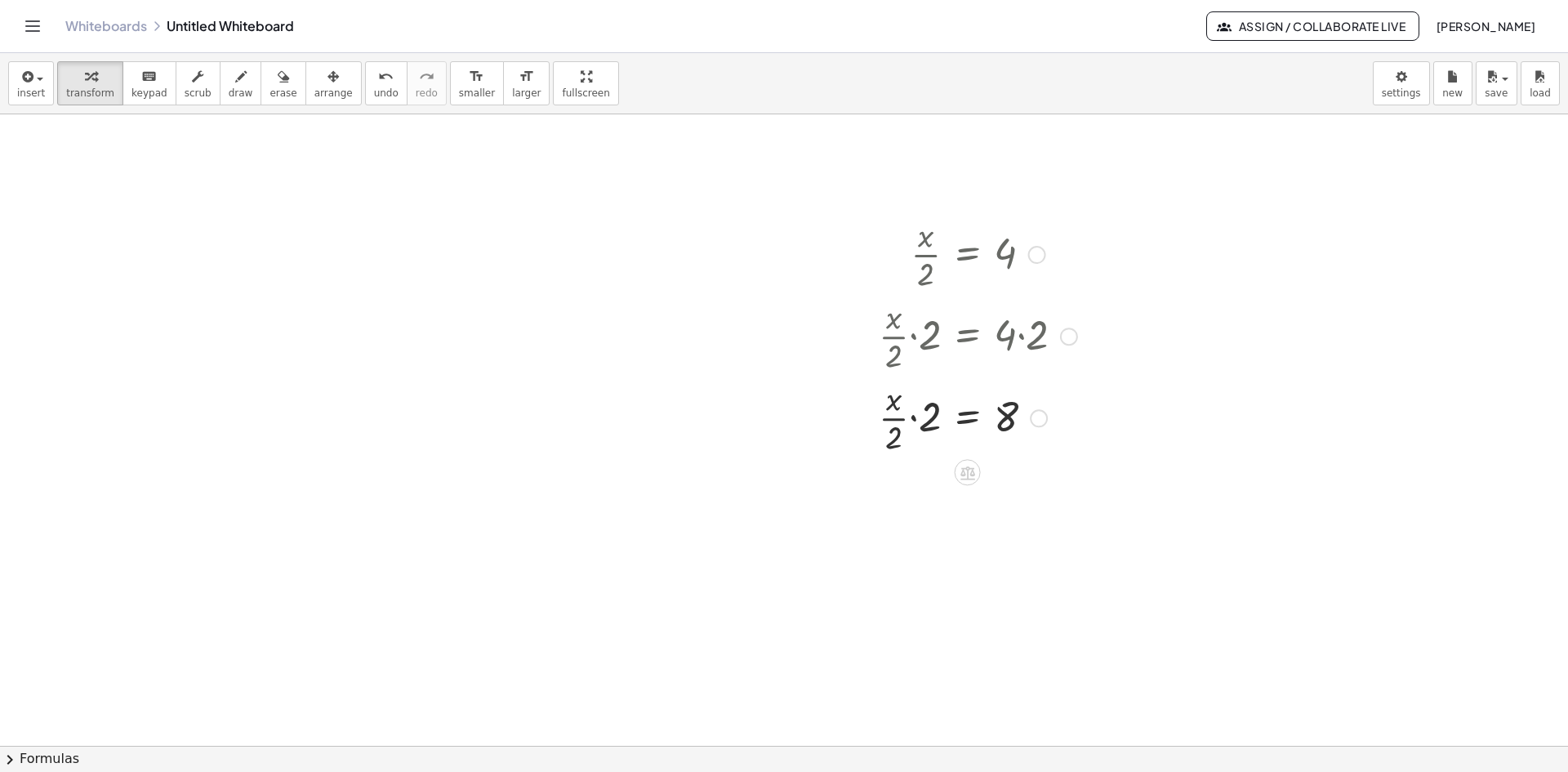
click at [934, 419] on div at bounding box center [977, 416] width 214 height 81
click at [925, 480] on div at bounding box center [977, 498] width 214 height 81
click at [917, 520] on div at bounding box center [977, 498] width 214 height 81
drag, startPoint x: 922, startPoint y: 486, endPoint x: 894, endPoint y: 481, distance: 28.4
click at [894, 481] on div at bounding box center [977, 498] width 214 height 81
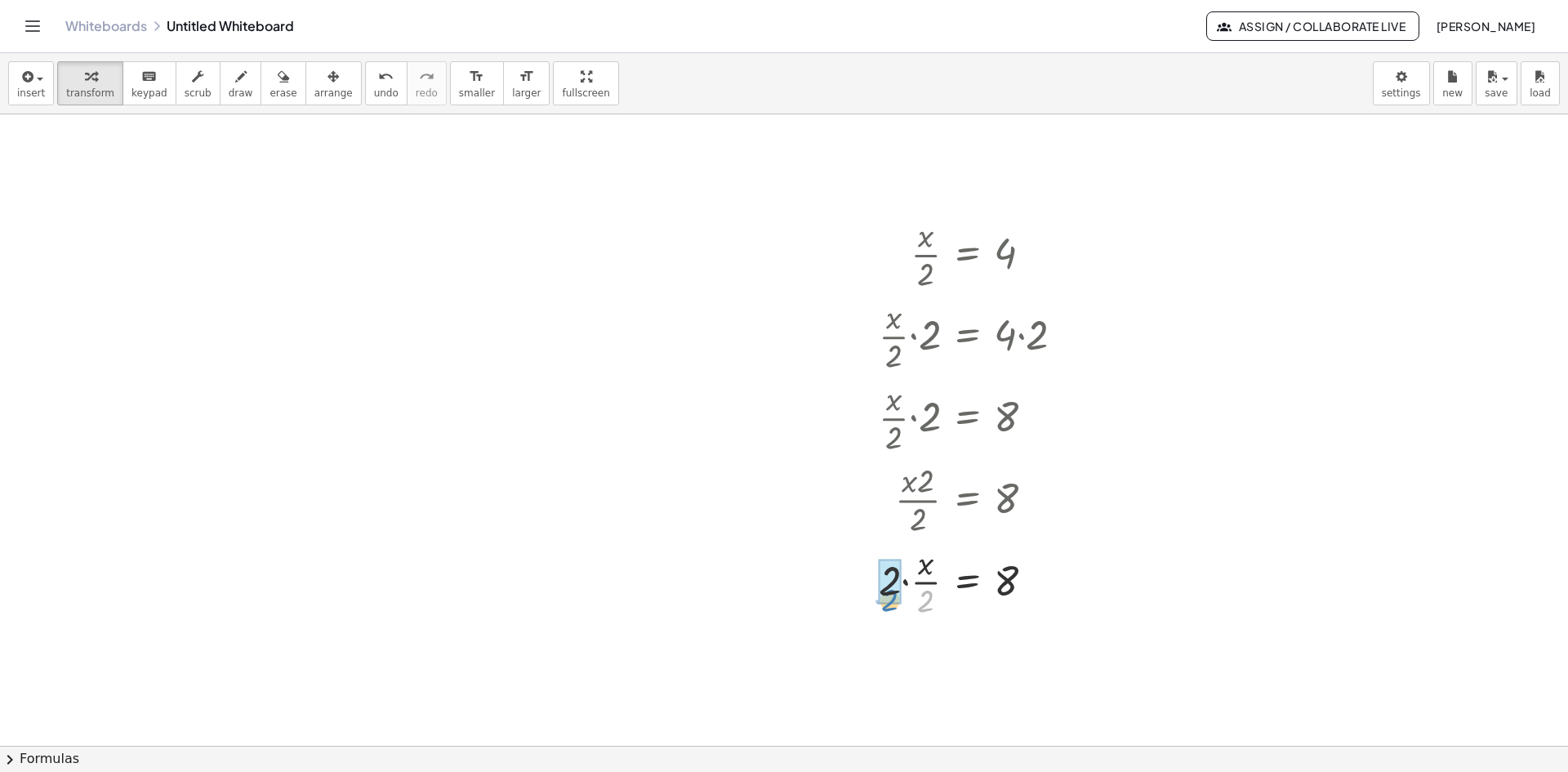
drag, startPoint x: 928, startPoint y: 597, endPoint x: 892, endPoint y: 598, distance: 36.0
click at [229, 87] on span "draw" at bounding box center [241, 92] width 25 height 11
drag, startPoint x: 290, startPoint y: 188, endPoint x: 289, endPoint y: 225, distance: 37.0
click at [289, 225] on div at bounding box center [784, 242] width 1568 height 1894
drag, startPoint x: 1024, startPoint y: 358, endPoint x: 1054, endPoint y: 346, distance: 32.3
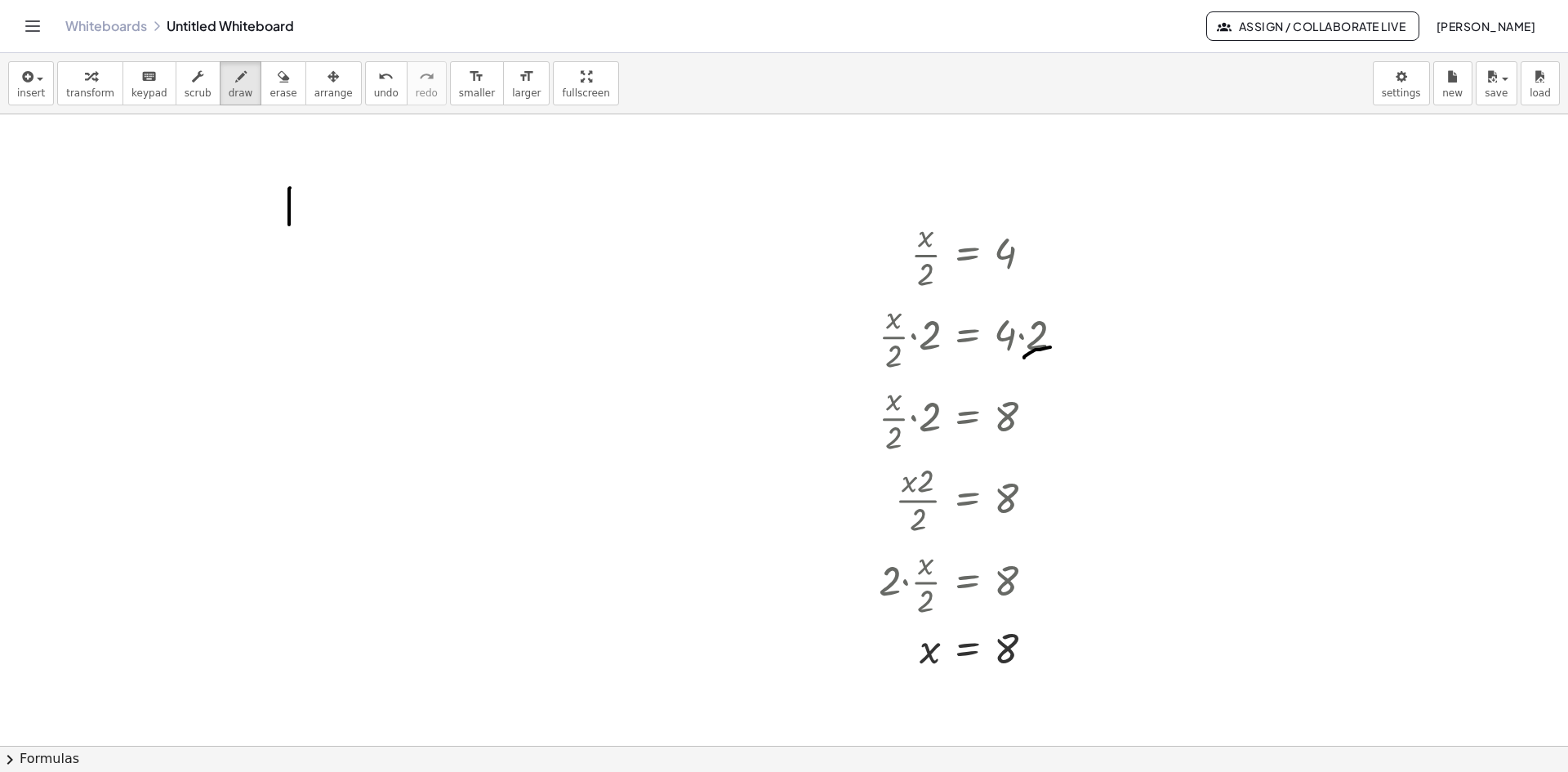
click at [1054, 346] on div at bounding box center [784, 242] width 1568 height 1894
drag, startPoint x: 908, startPoint y: 428, endPoint x: 934, endPoint y: 431, distance: 26.2
click at [934, 431] on div at bounding box center [784, 242] width 1568 height 1894
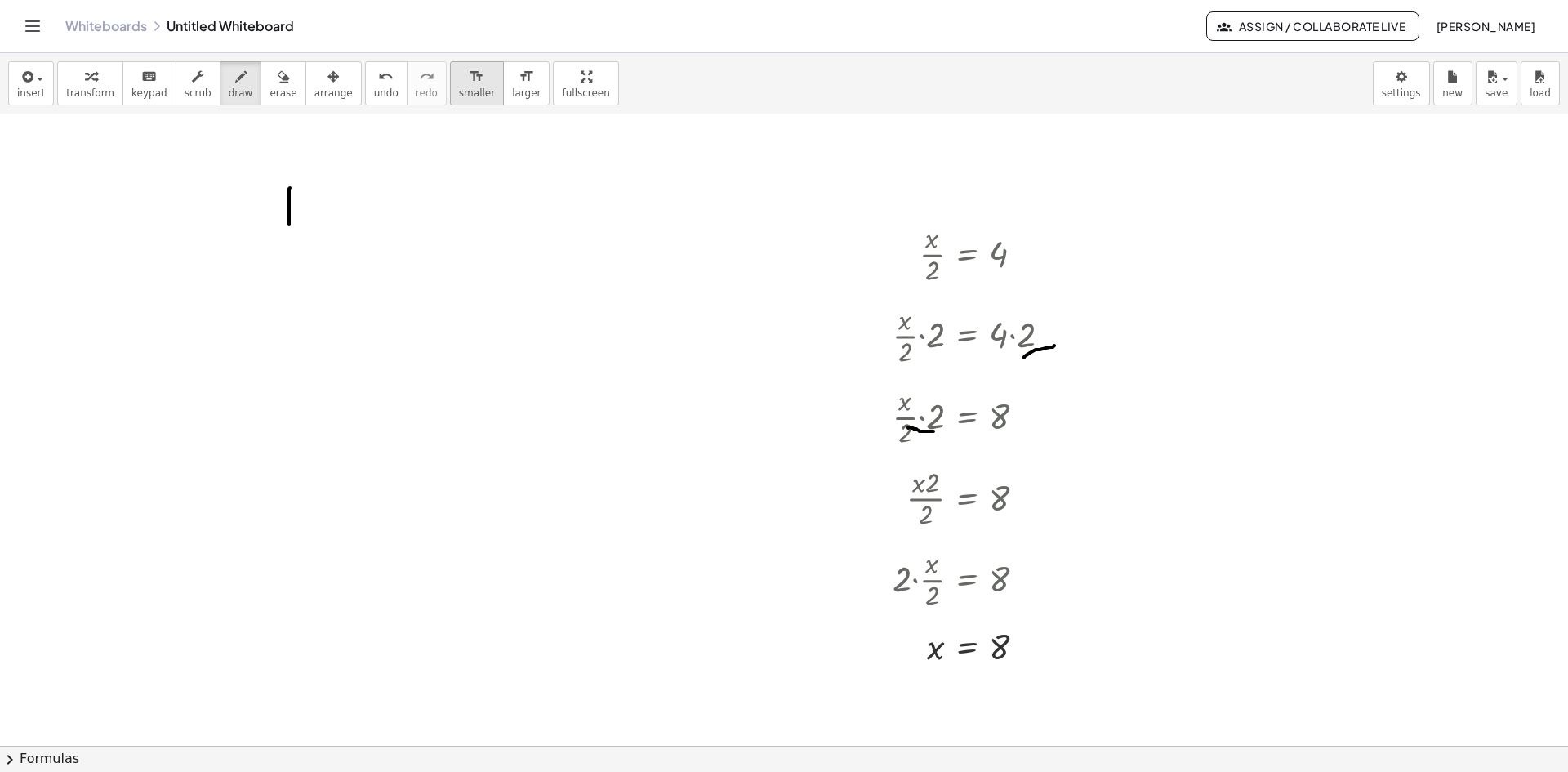
click at [450, 102] on button "format_size smaller" at bounding box center [477, 83] width 54 height 44
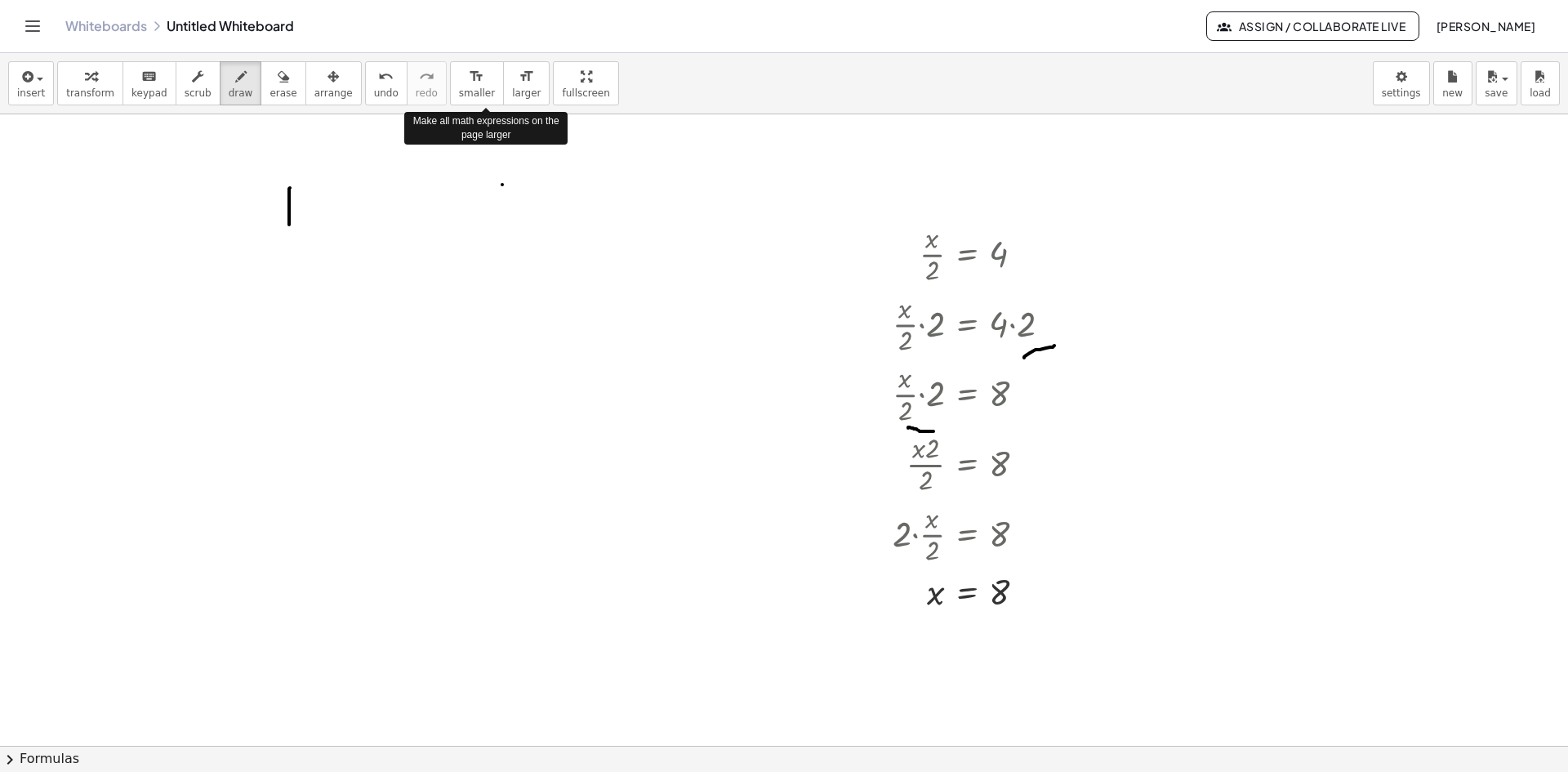
drag, startPoint x: 502, startPoint y: 185, endPoint x: 507, endPoint y: 192, distance: 8.6
click at [502, 186] on div at bounding box center [784, 242] width 1568 height 1894
drag, startPoint x: 538, startPoint y: 222, endPoint x: 549, endPoint y: 249, distance: 29.2
click at [549, 249] on div at bounding box center [784, 242] width 1568 height 1894
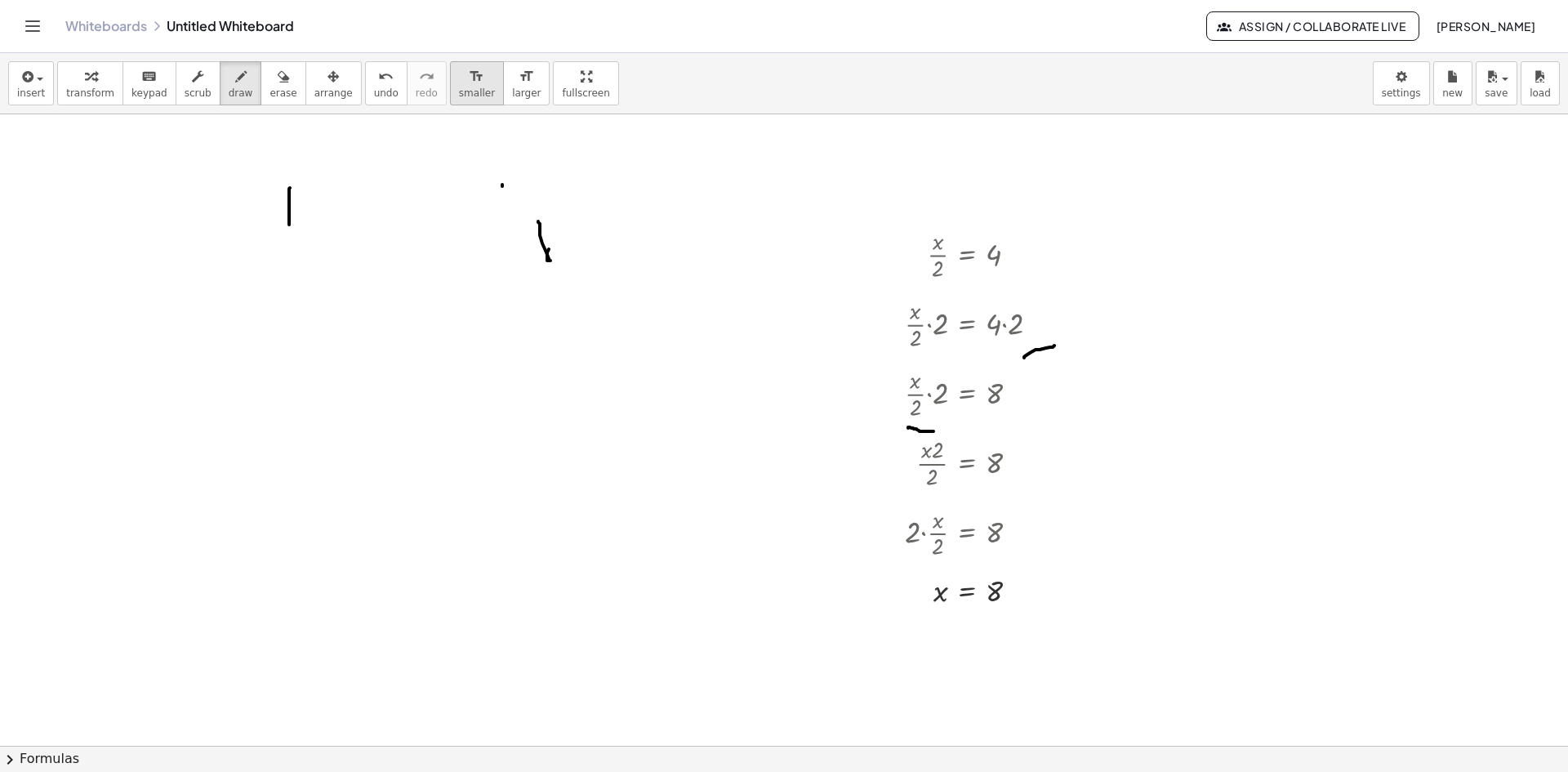
click at [468, 80] on icon "format_size" at bounding box center [476, 76] width 15 height 19
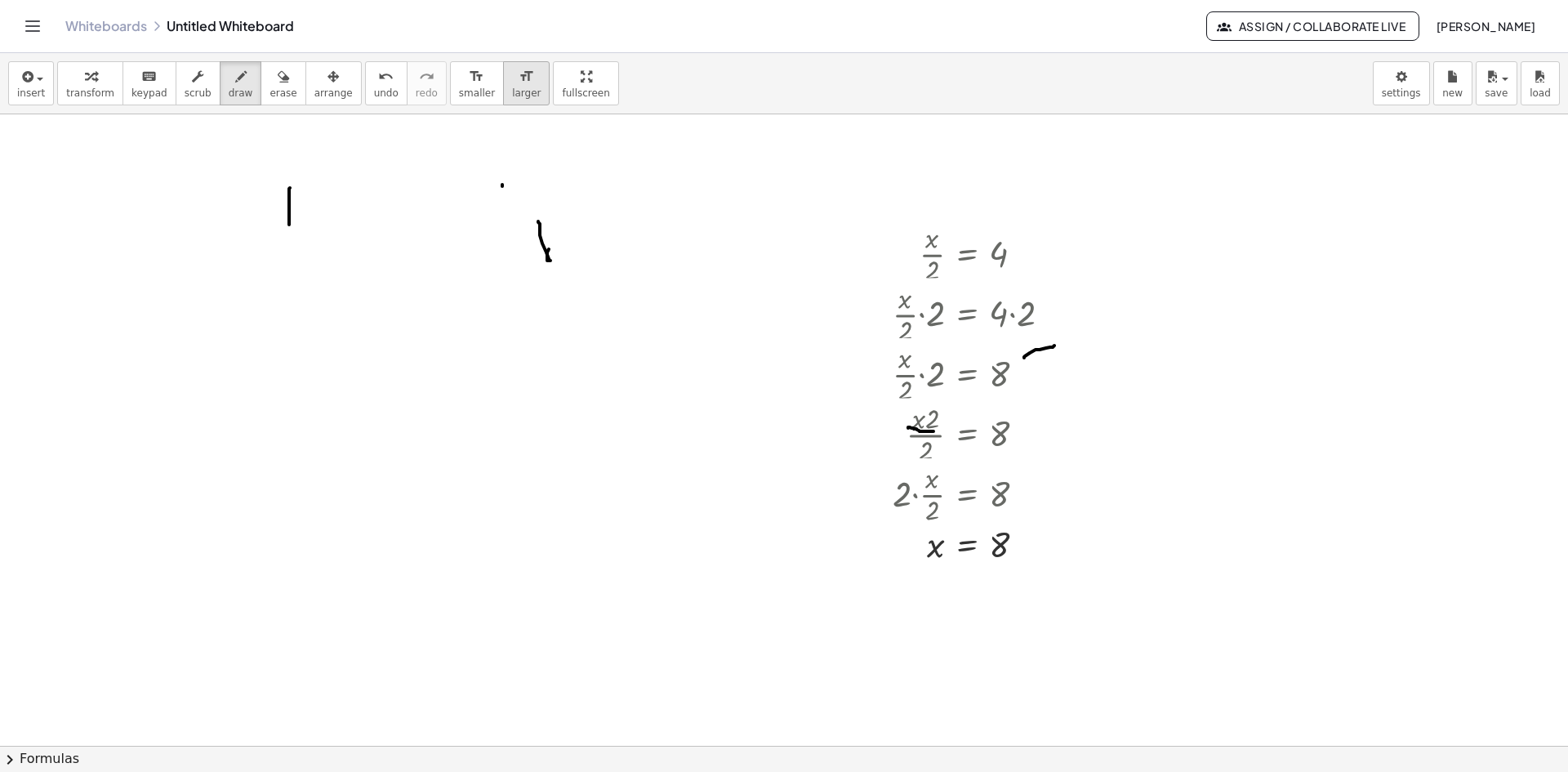
click at [518, 80] on icon "format_size" at bounding box center [526, 76] width 15 height 19
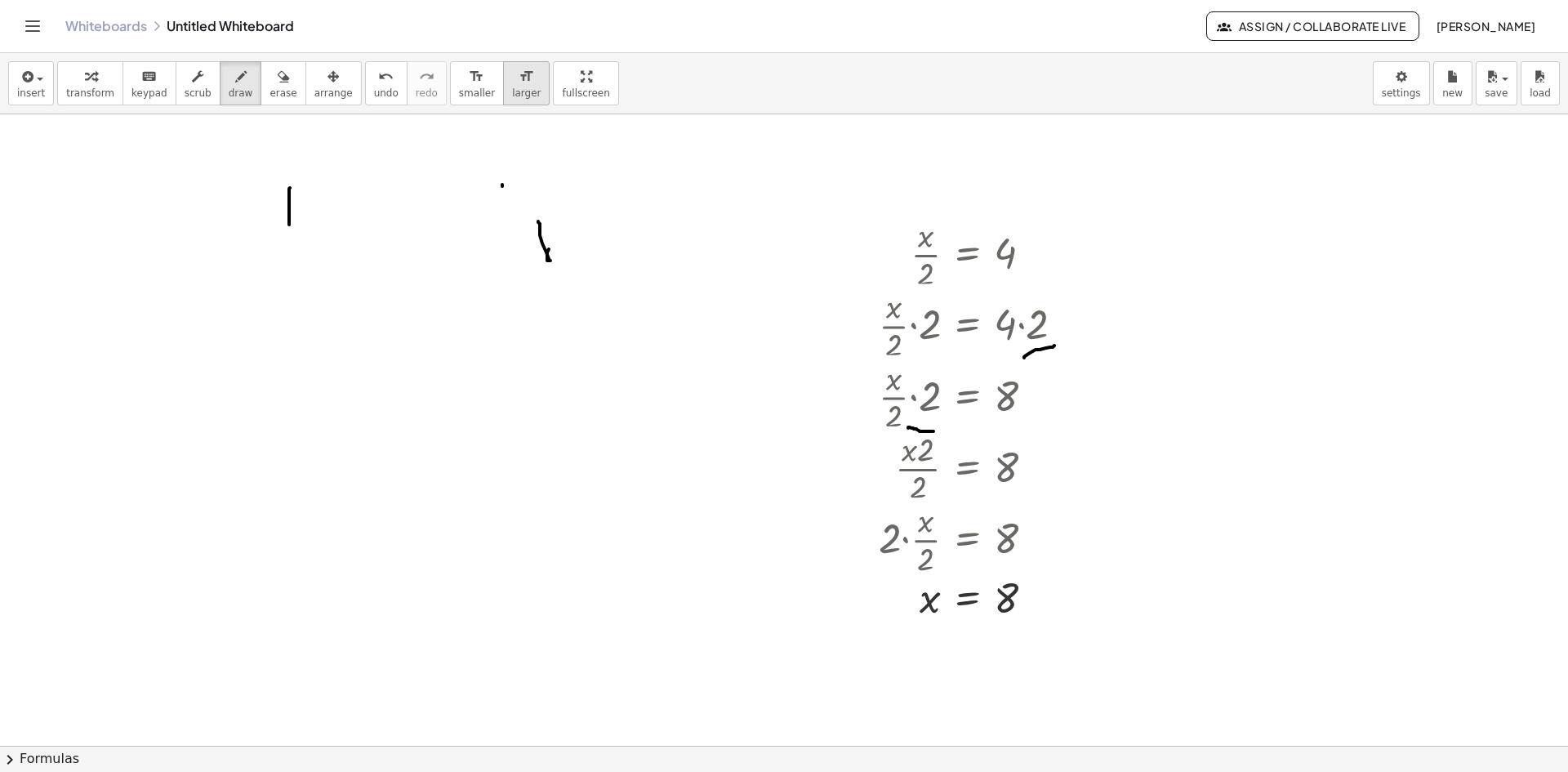
click at [518, 80] on icon "format_size" at bounding box center [526, 76] width 15 height 19
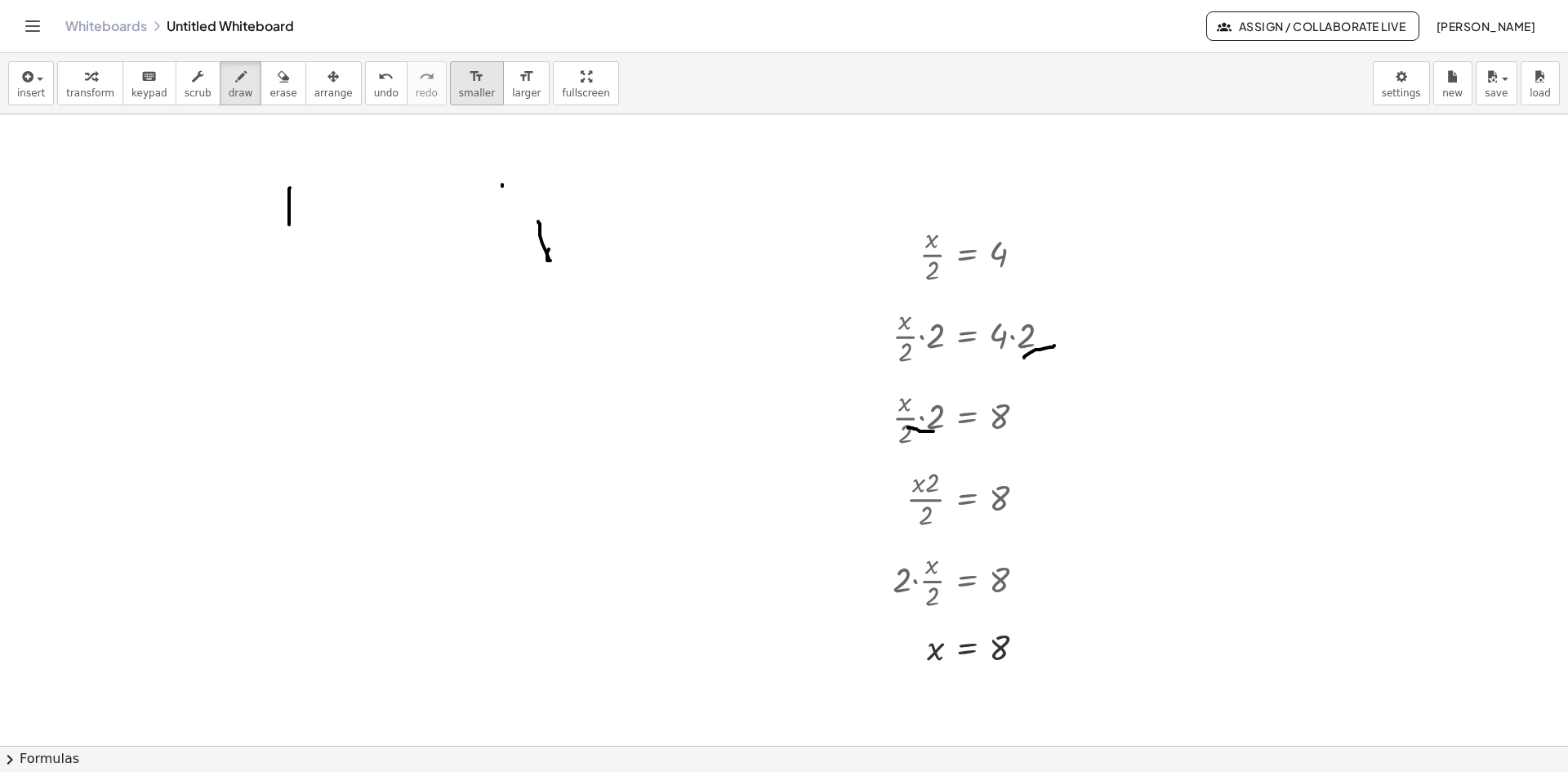
click at [450, 83] on button "format_size smaller" at bounding box center [477, 83] width 54 height 44
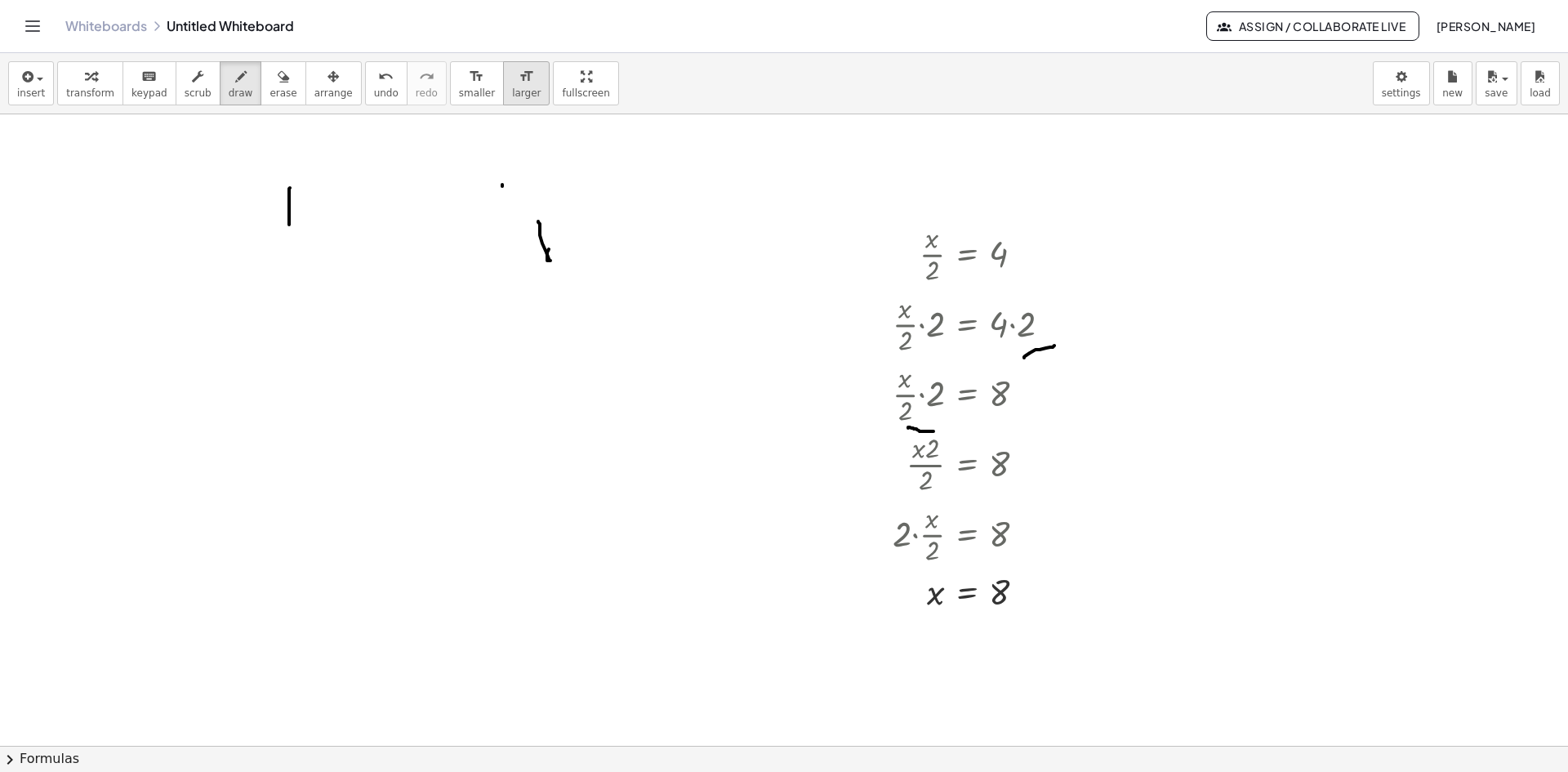
click at [503, 79] on button "format_size larger" at bounding box center [526, 83] width 47 height 44
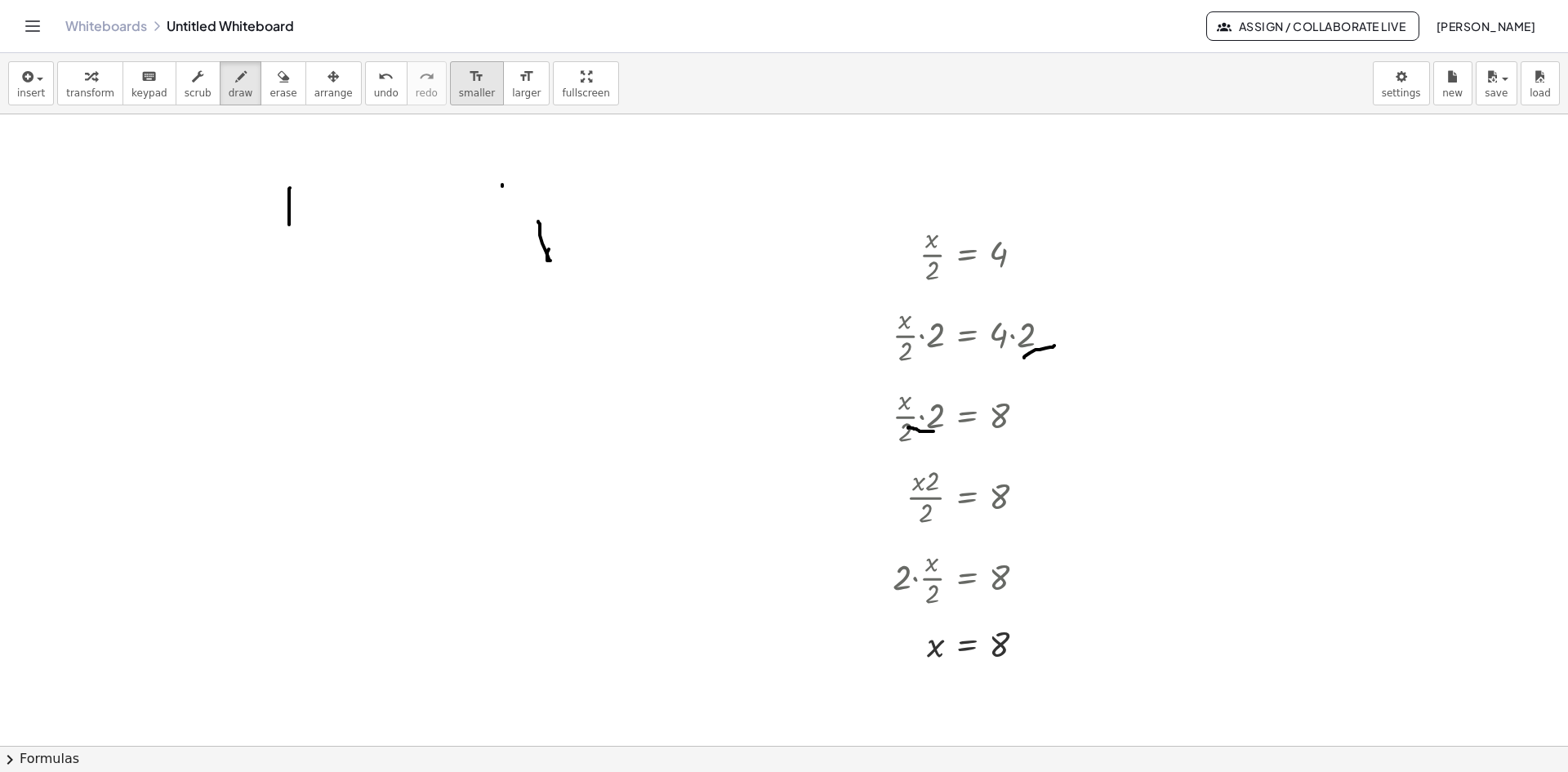
click at [468, 73] on icon "format_size" at bounding box center [476, 76] width 15 height 19
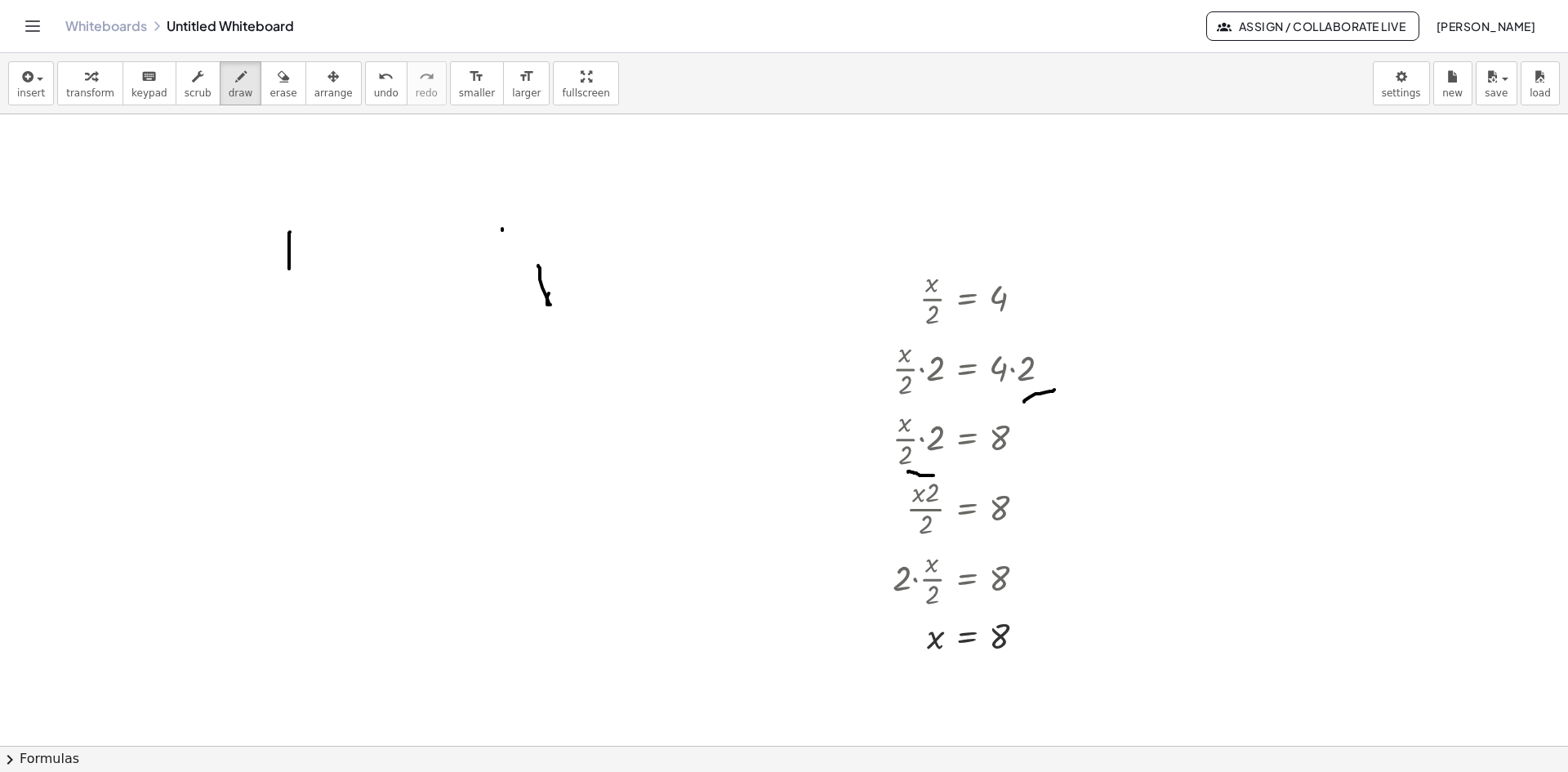
scroll to position [854, 0]
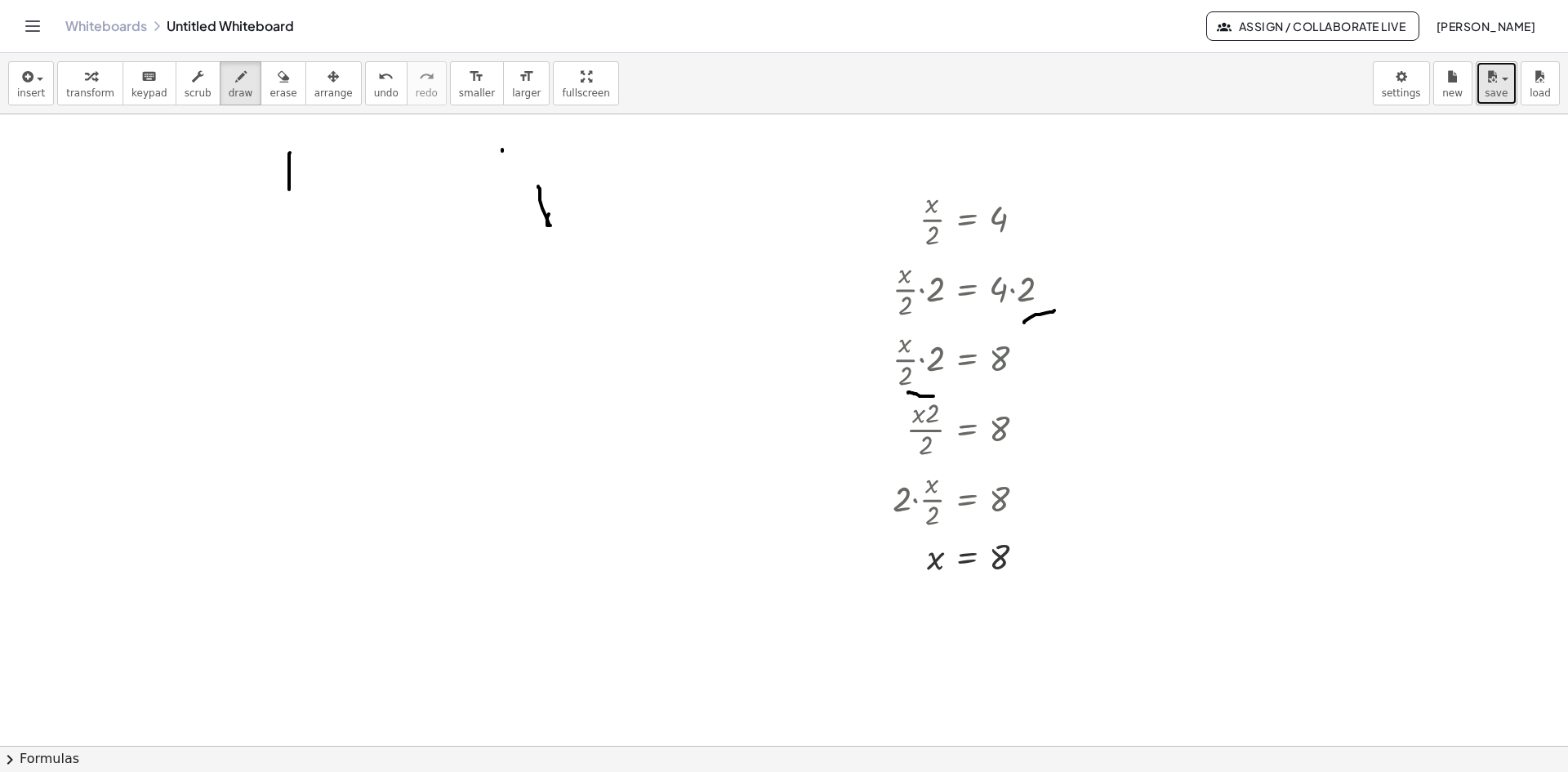
click at [1515, 79] on button "save" at bounding box center [1496, 83] width 42 height 44
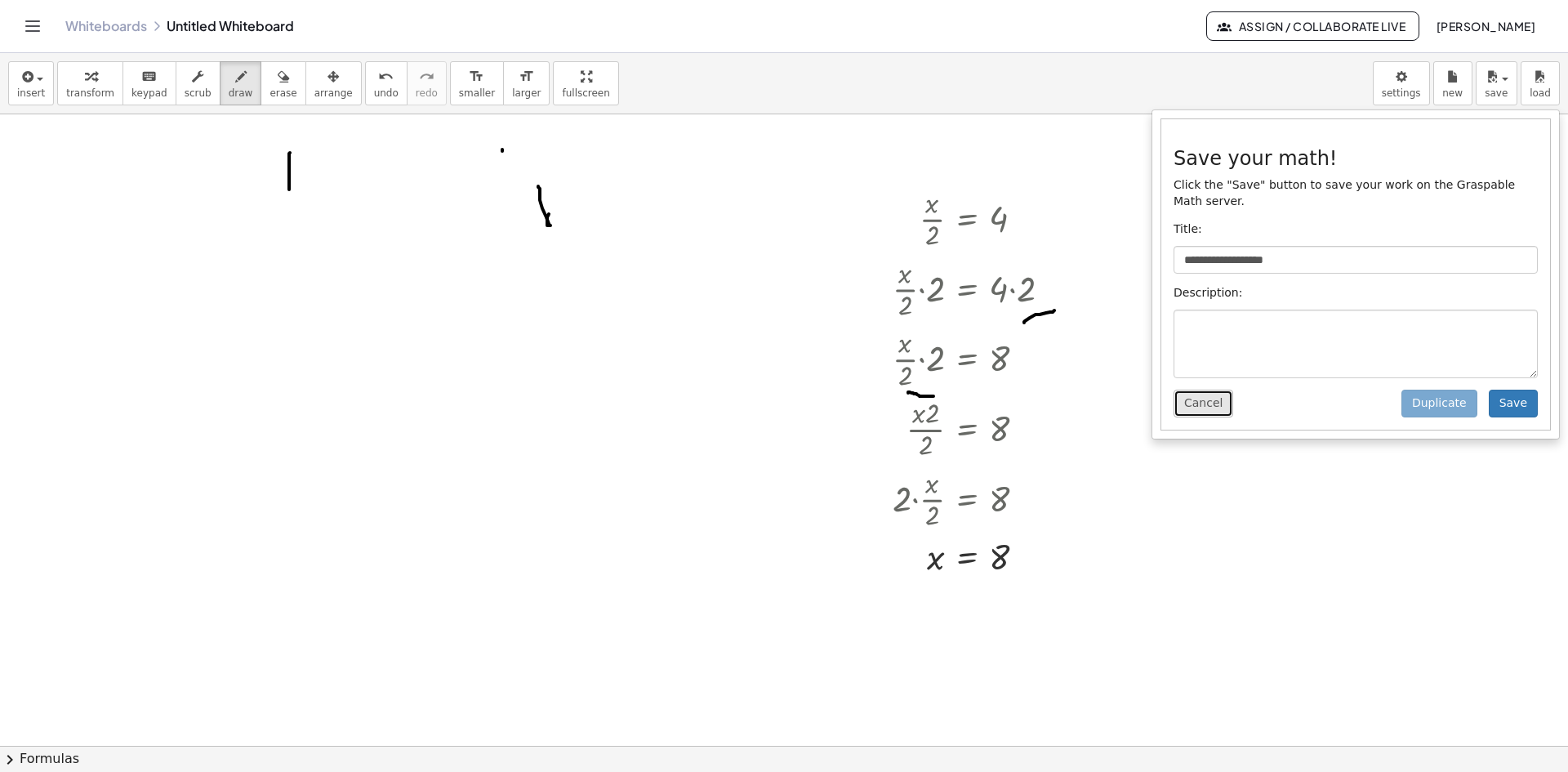
click at [1220, 392] on button "Cancel" at bounding box center [1203, 403] width 59 height 28
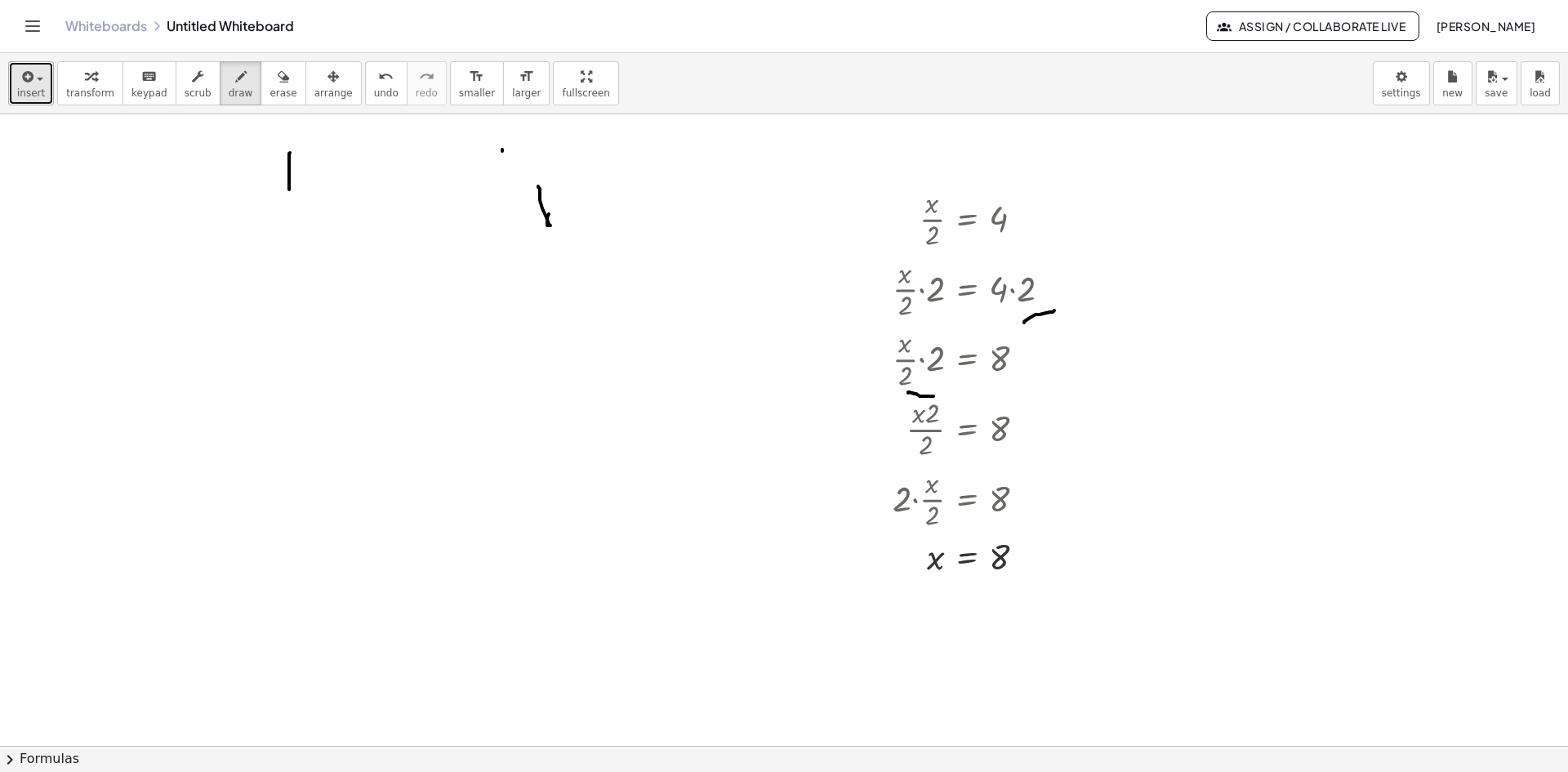
click at [24, 89] on span "insert" at bounding box center [30, 92] width 28 height 11
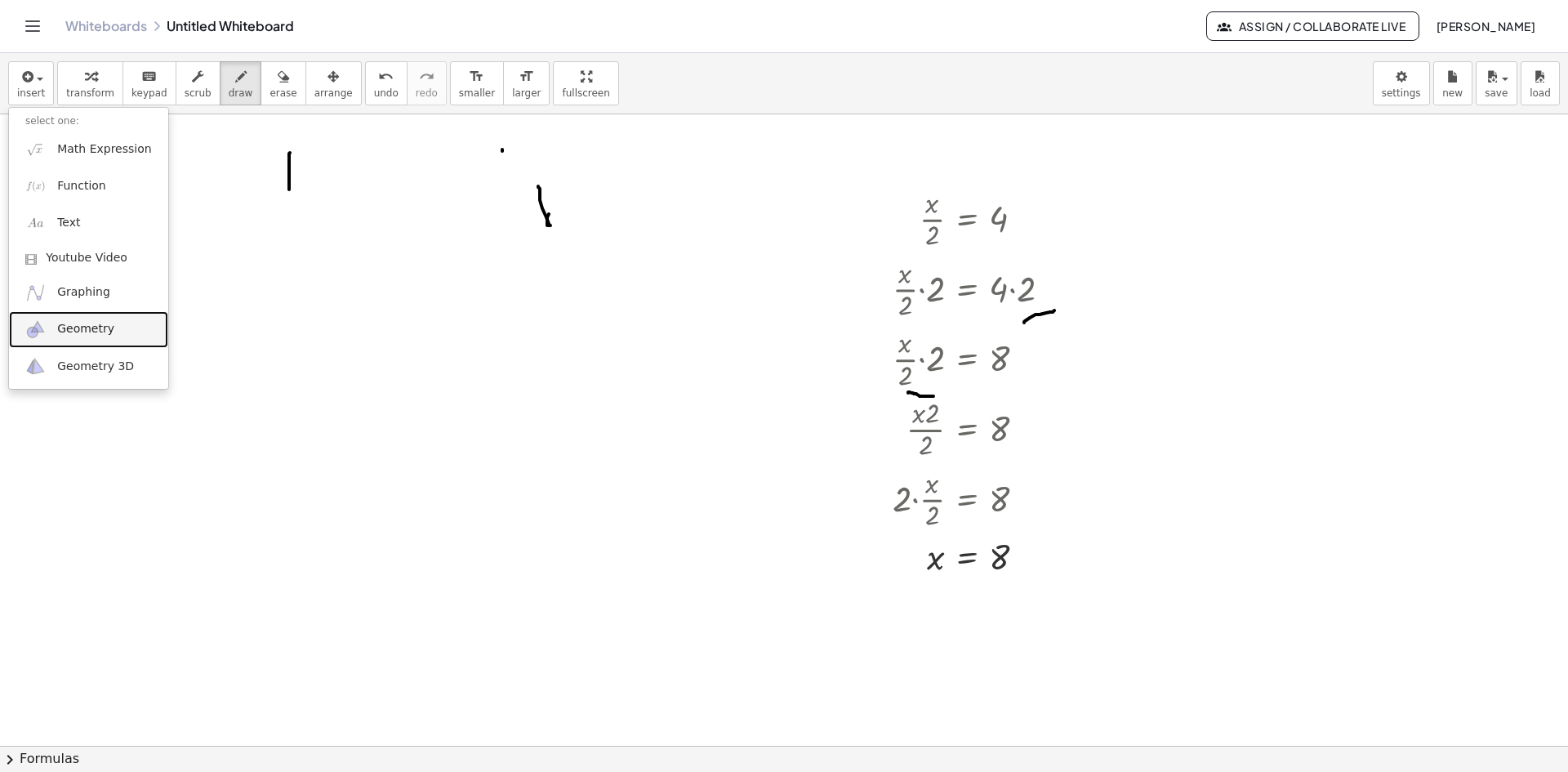
drag, startPoint x: 123, startPoint y: 340, endPoint x: 129, endPoint y: 350, distance: 11.7
click at [123, 340] on link "Geometry" at bounding box center [89, 329] width 159 height 36
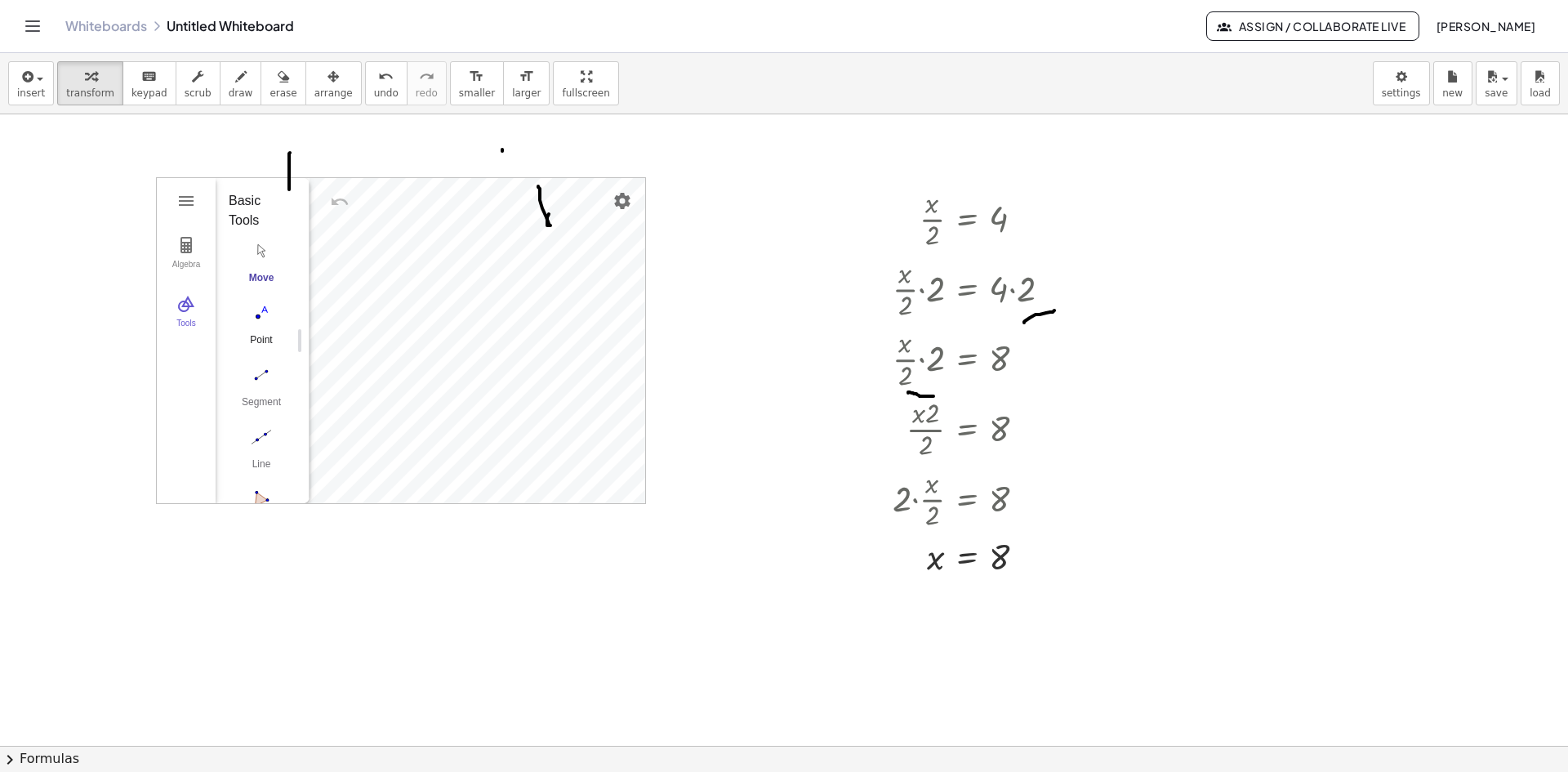
click at [263, 320] on img "Point. Select position or line, function, or curve" at bounding box center [261, 313] width 65 height 26
click at [271, 375] on img "Segment. Select two points or positions" at bounding box center [261, 375] width 65 height 26
click at [849, 581] on div at bounding box center [784, 207] width 1568 height 1894
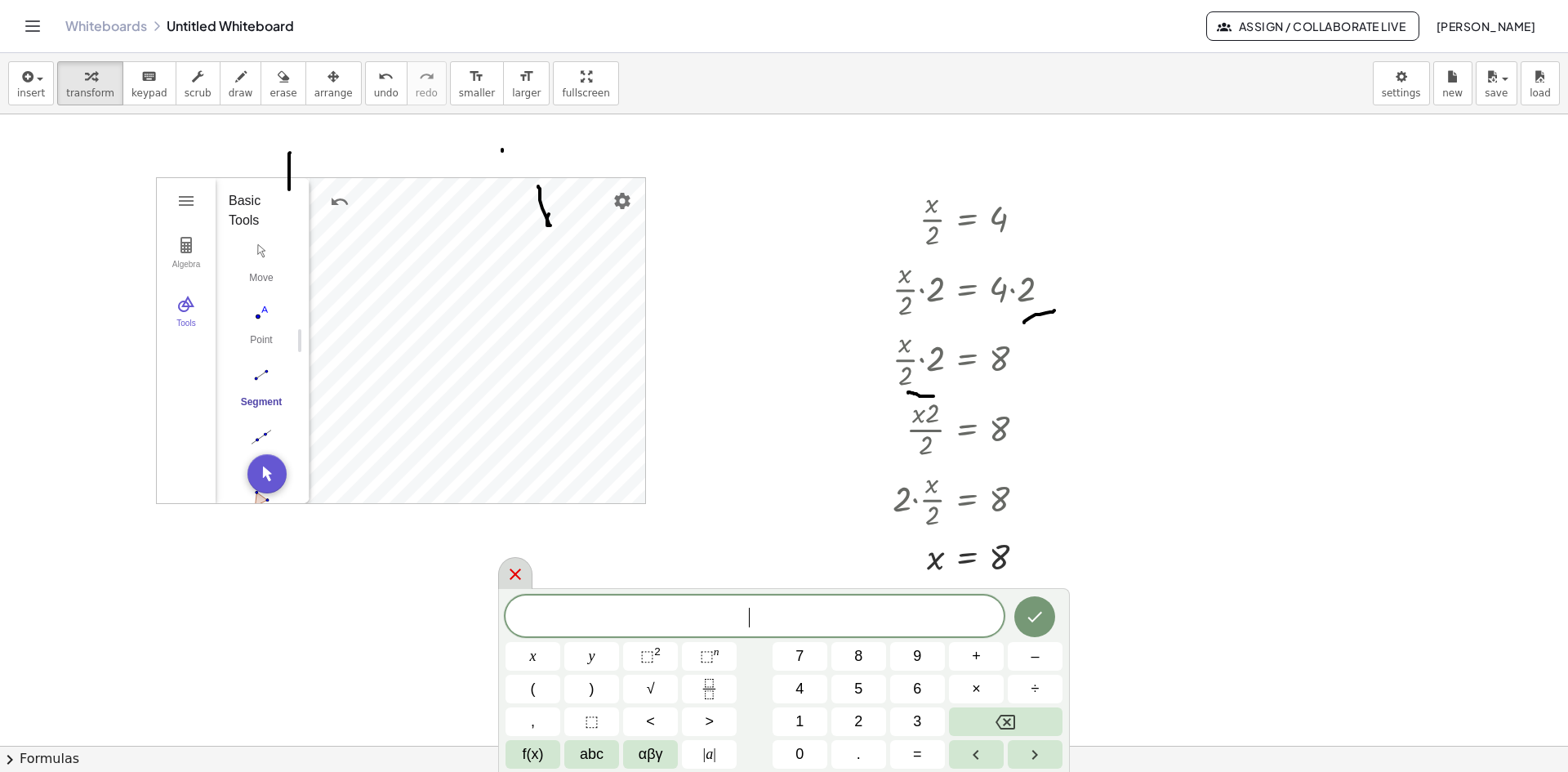
click at [508, 565] on icon at bounding box center [515, 574] width 19 height 19
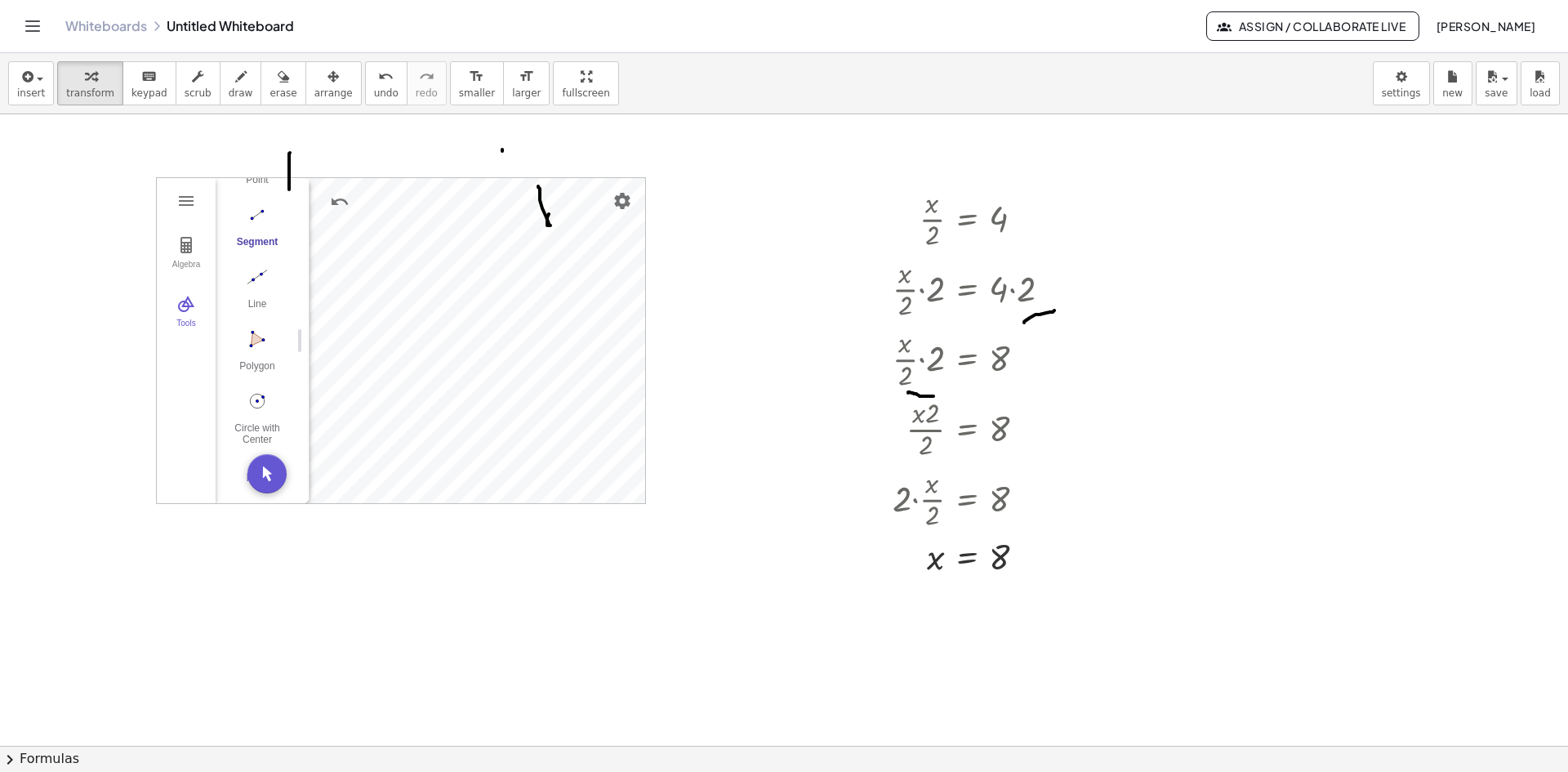
click at [120, 15] on div "Whiteboards Untitled Whiteboard Assign / Collaborate Live [PERSON_NAME] Warrass…" at bounding box center [784, 26] width 1528 height 53
click at [133, 26] on link "Whiteboards" at bounding box center [106, 25] width 81 height 16
